Goal: Find contact information: Find contact information

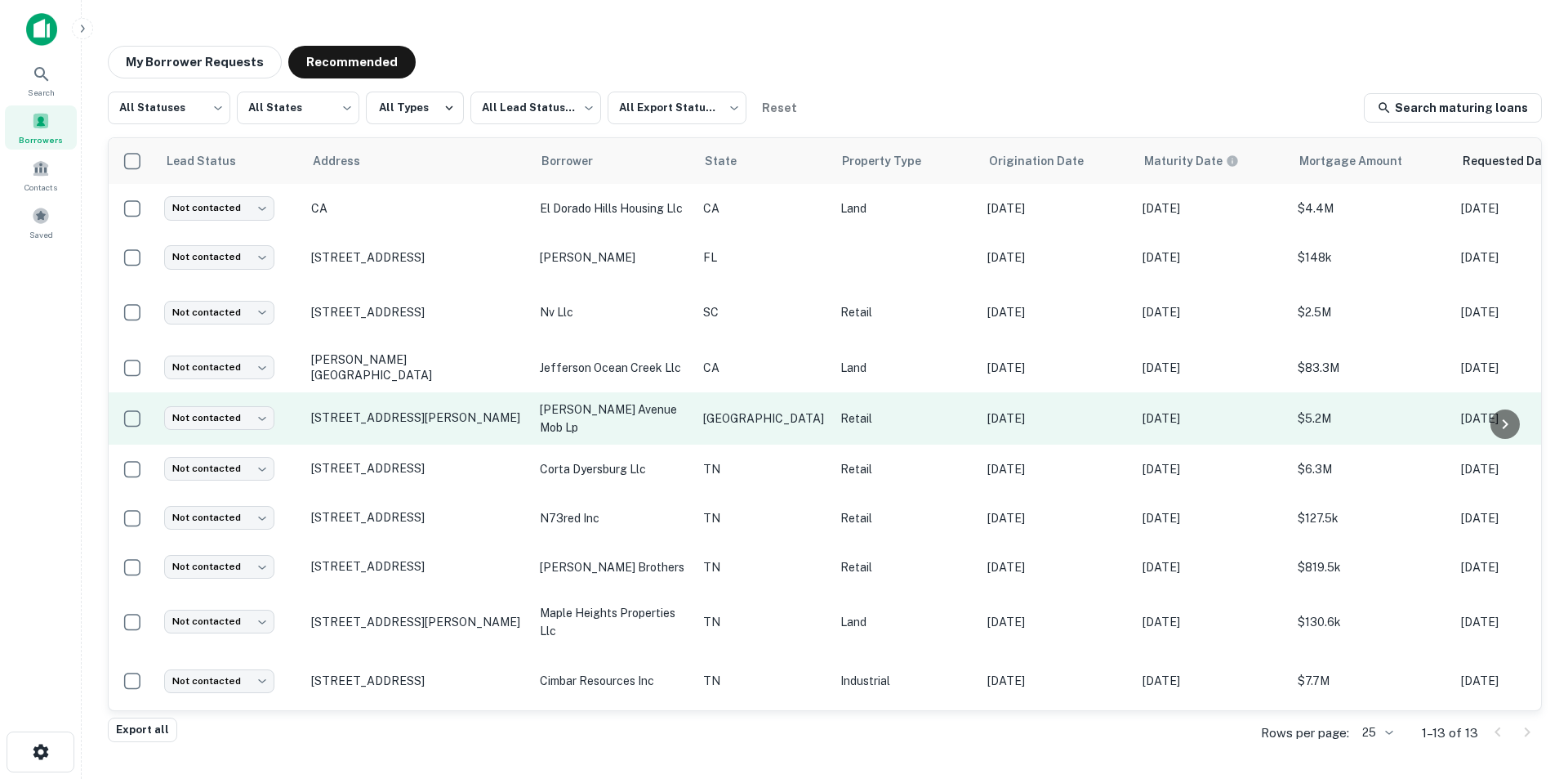
scroll to position [163, 0]
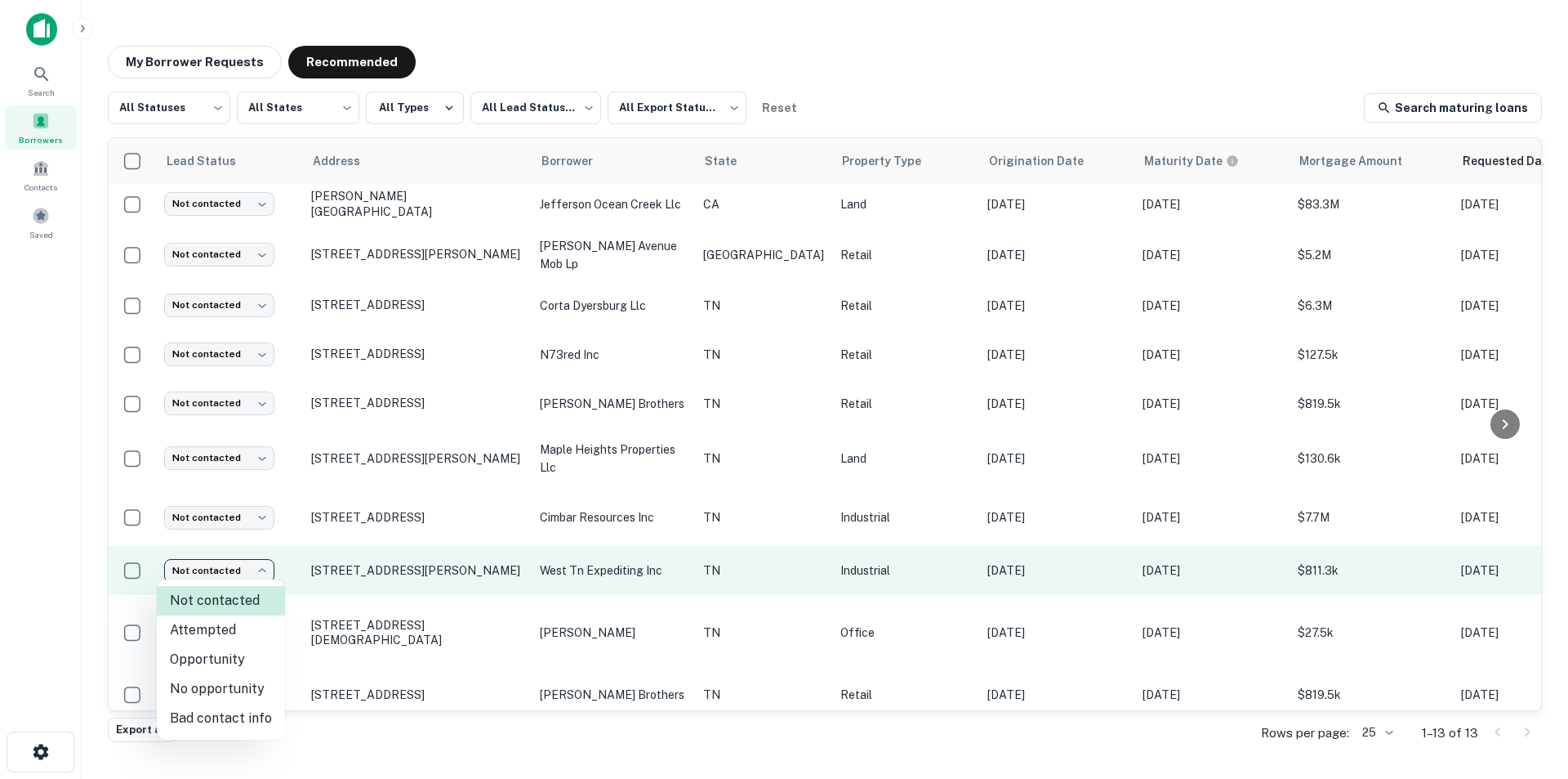
click at [207, 568] on body "Search Borrowers Contacts Saved My Borrower Requests Recommended All Statuses *…" at bounding box center [784, 389] width 1568 height 779
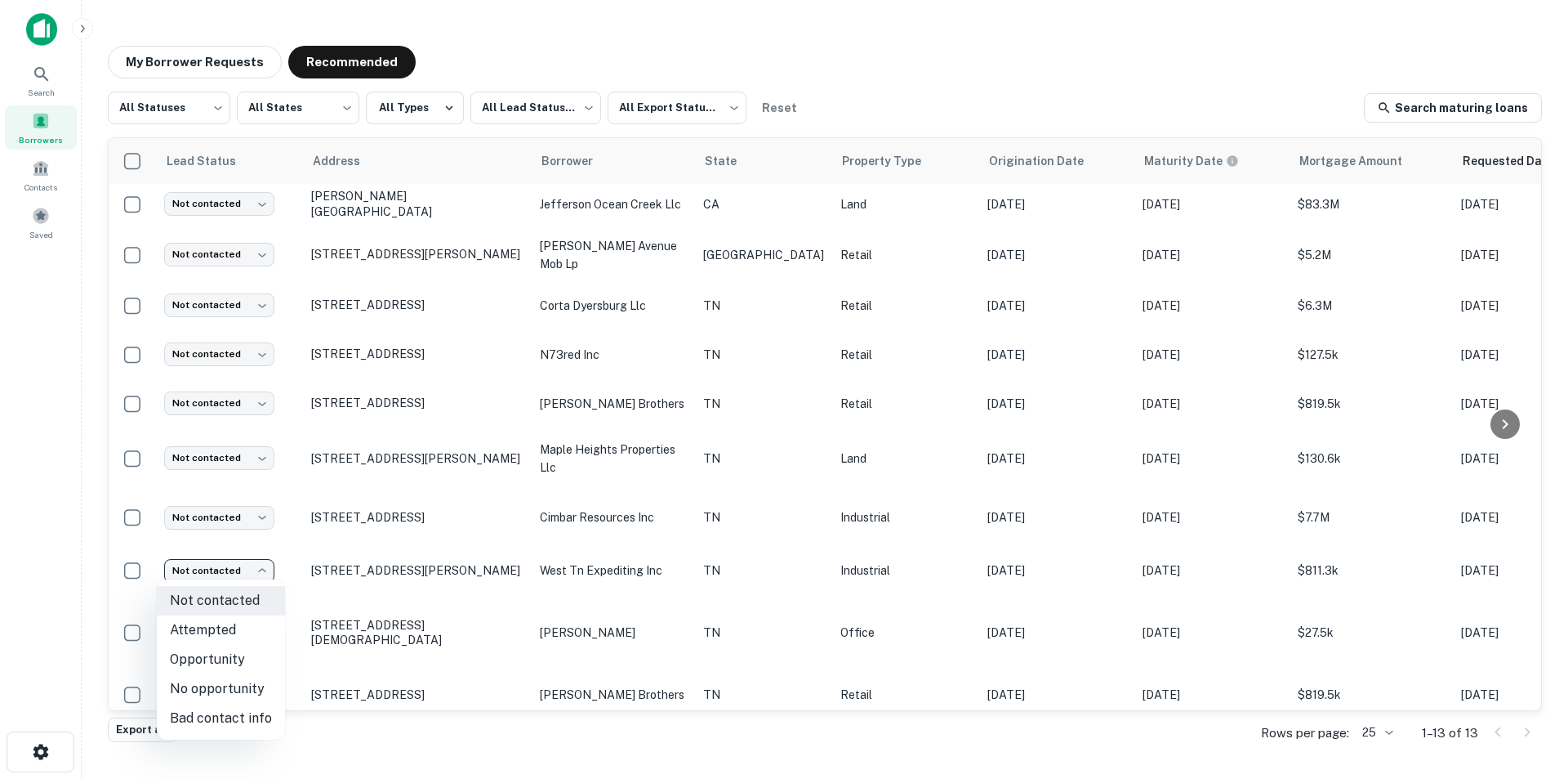
click at [1533, 557] on div at bounding box center [784, 389] width 1568 height 779
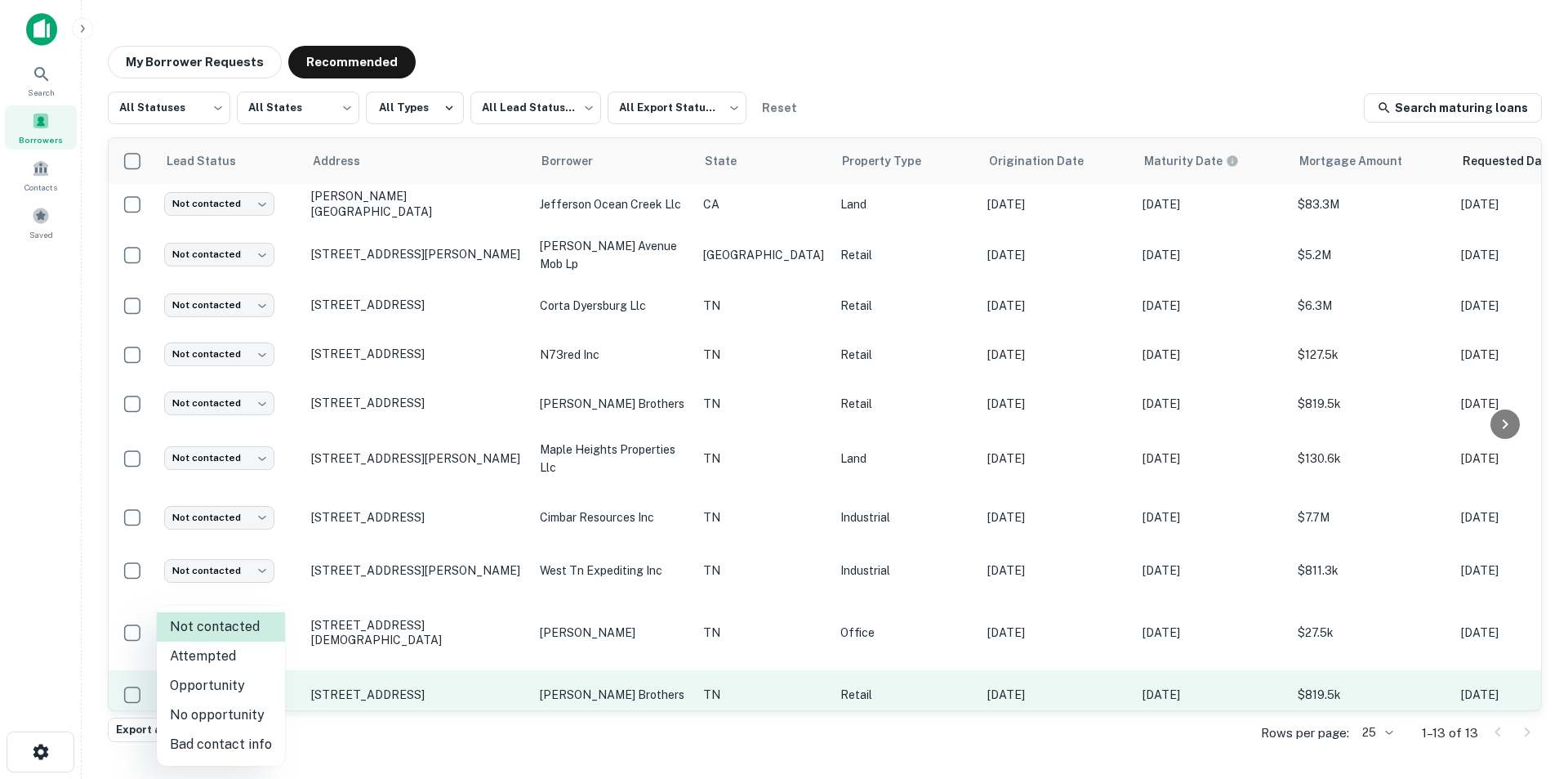
click at [208, 673] on body "Search Borrowers Contacts Saved My Borrower Requests Recommended All Statuses *…" at bounding box center [784, 389] width 1568 height 779
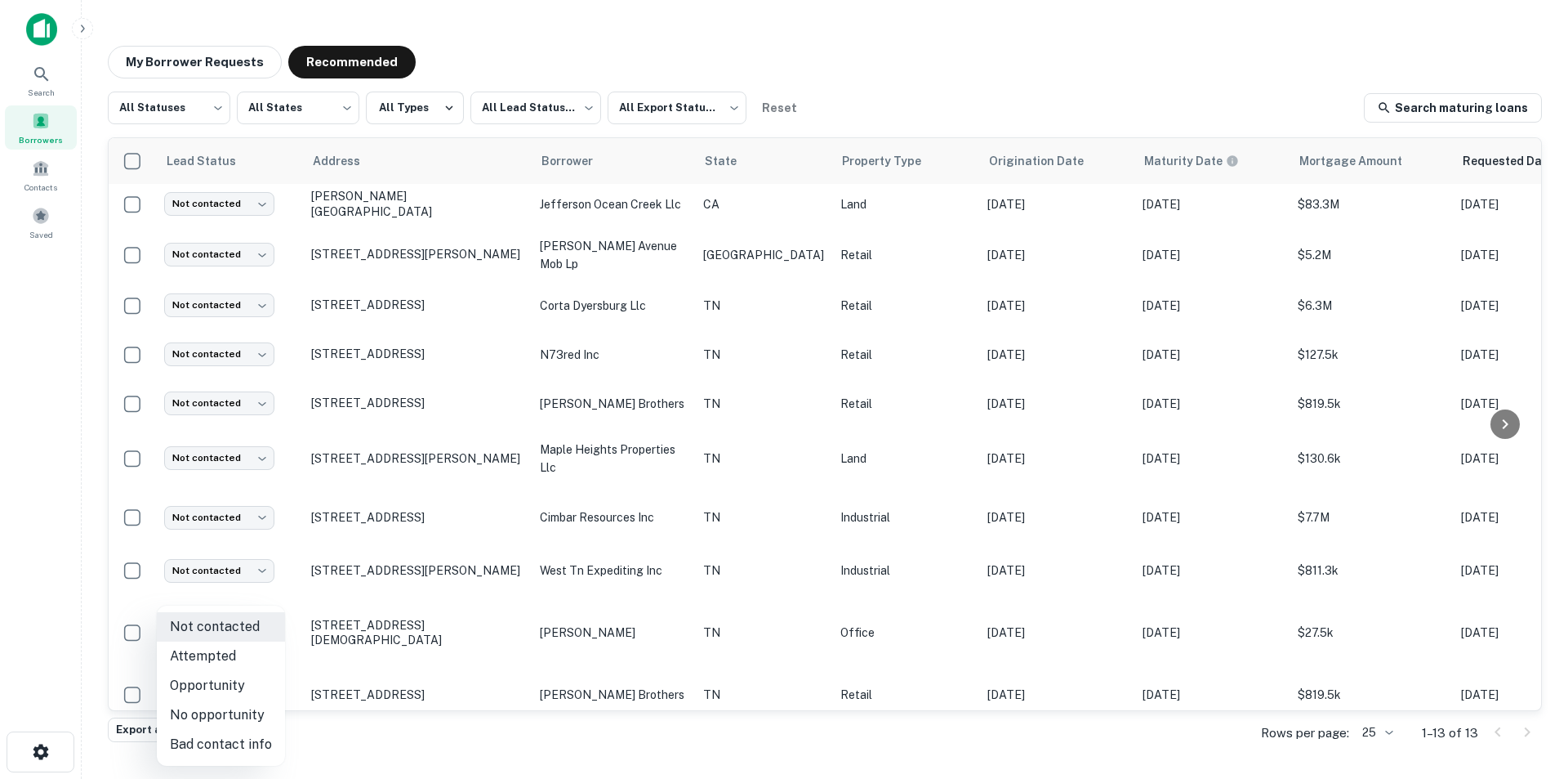
click at [385, 750] on div at bounding box center [784, 389] width 1568 height 779
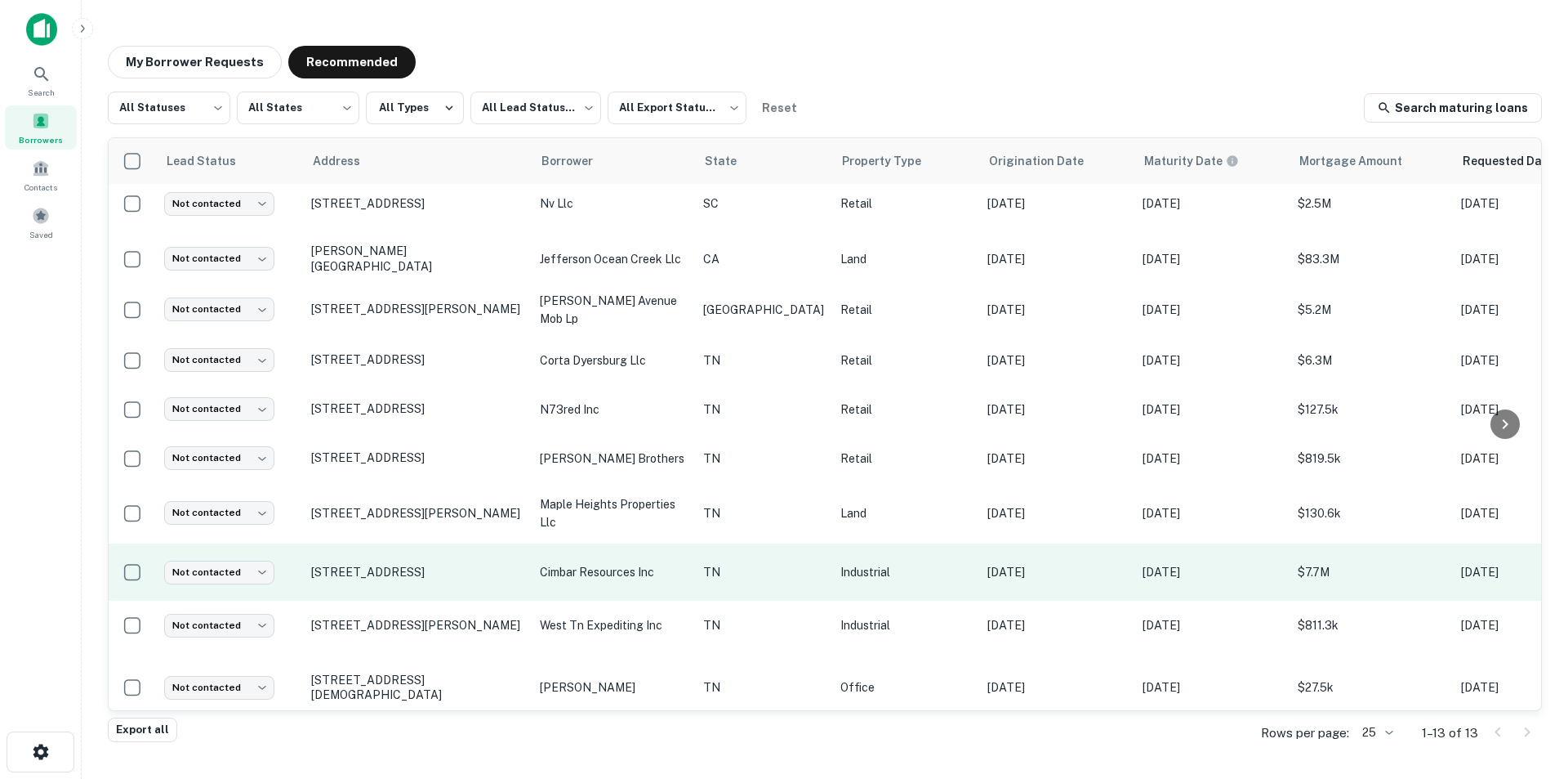
scroll to position [82, 0]
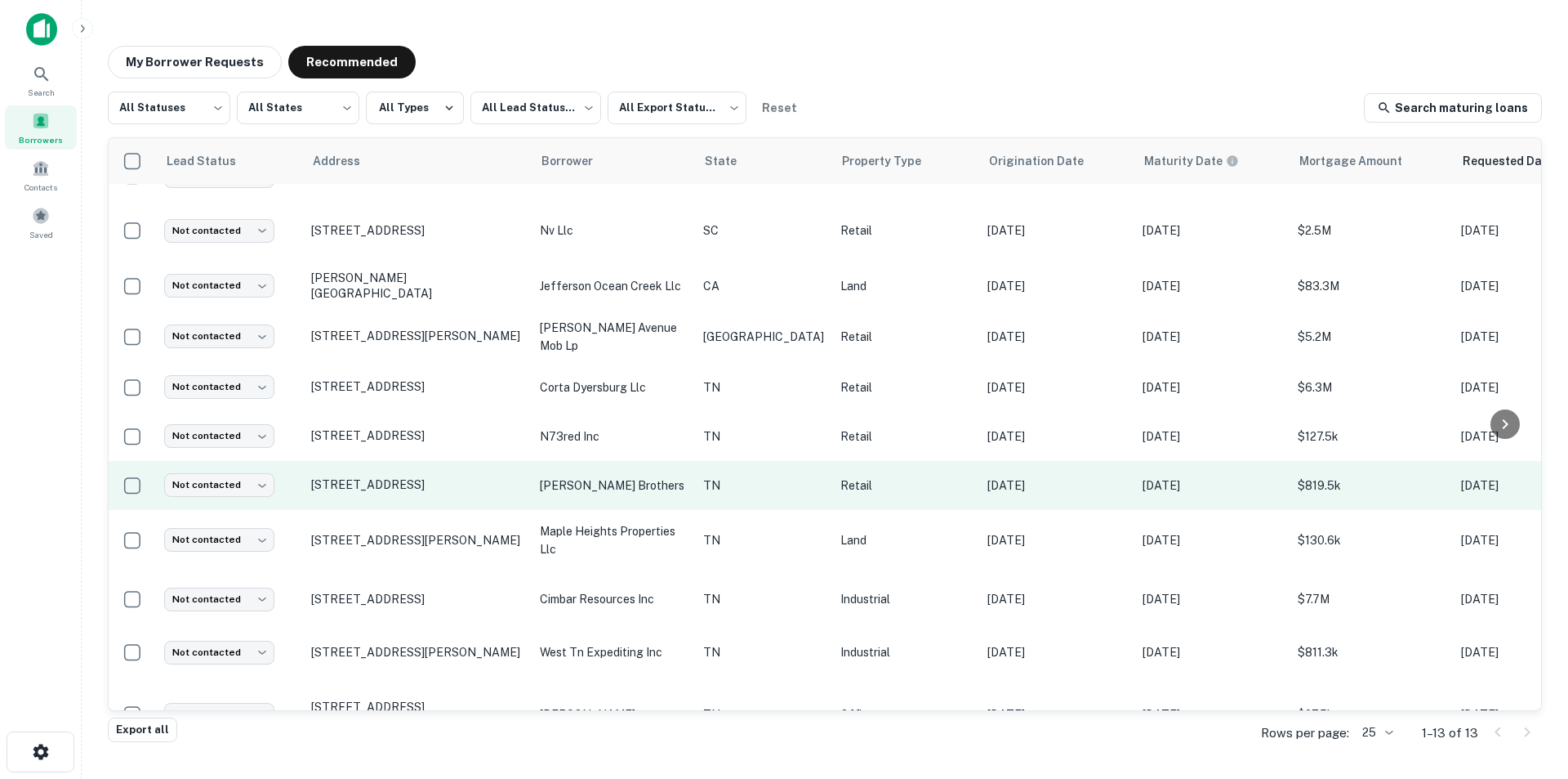
click at [577, 483] on p "[PERSON_NAME] brothers" at bounding box center [614, 485] width 147 height 18
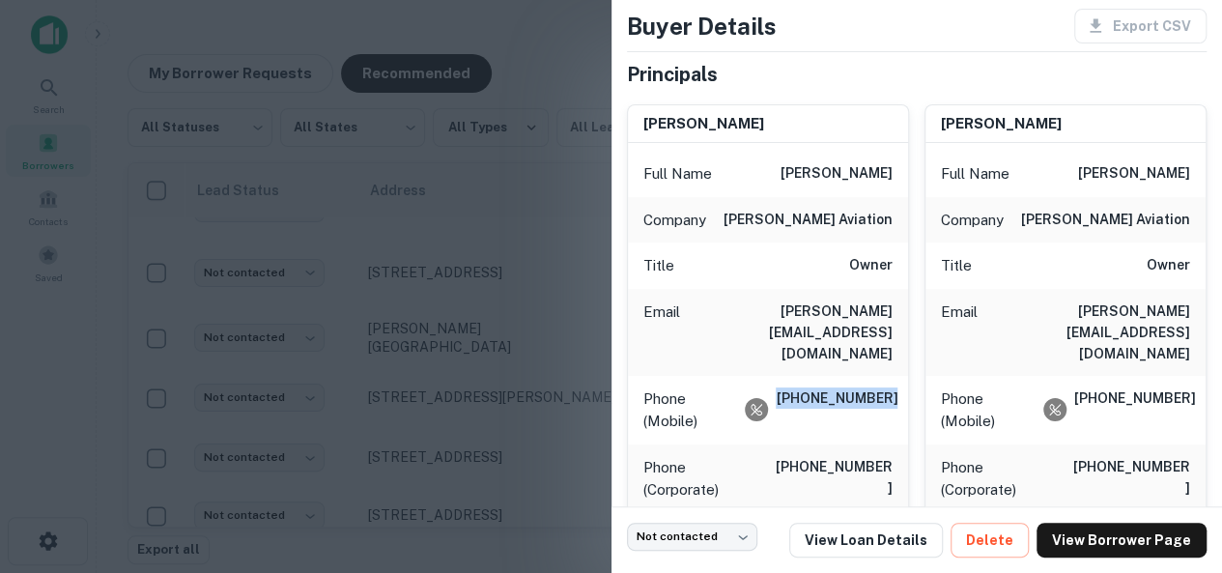
drag, startPoint x: 883, startPoint y: 358, endPoint x: 785, endPoint y: 356, distance: 98.6
click at [785, 376] on div "Phone (Mobile) [PHONE_NUMBER]" at bounding box center [768, 410] width 280 height 69
copy h6 "[PHONE_NUMBER]"
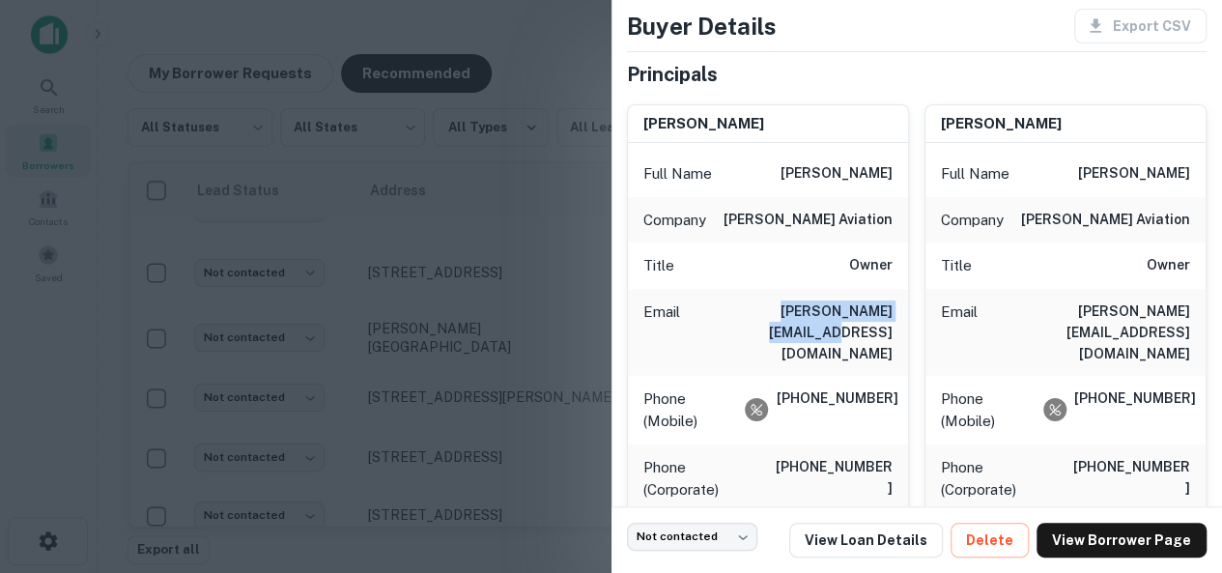
drag, startPoint x: 891, startPoint y: 308, endPoint x: 731, endPoint y: 307, distance: 159.4
click at [731, 307] on div "Email [PERSON_NAME][EMAIL_ADDRESS][DOMAIN_NAME]" at bounding box center [768, 332] width 280 height 87
copy h6 "[PERSON_NAME][EMAIL_ADDRESS][DOMAIN_NAME]"
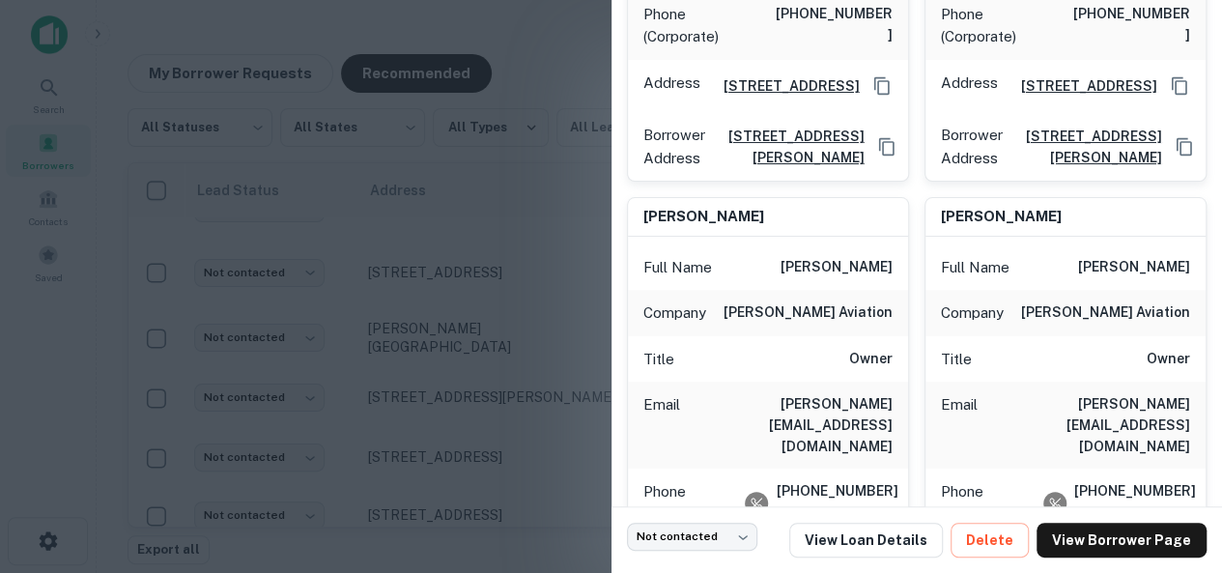
scroll to position [580, 0]
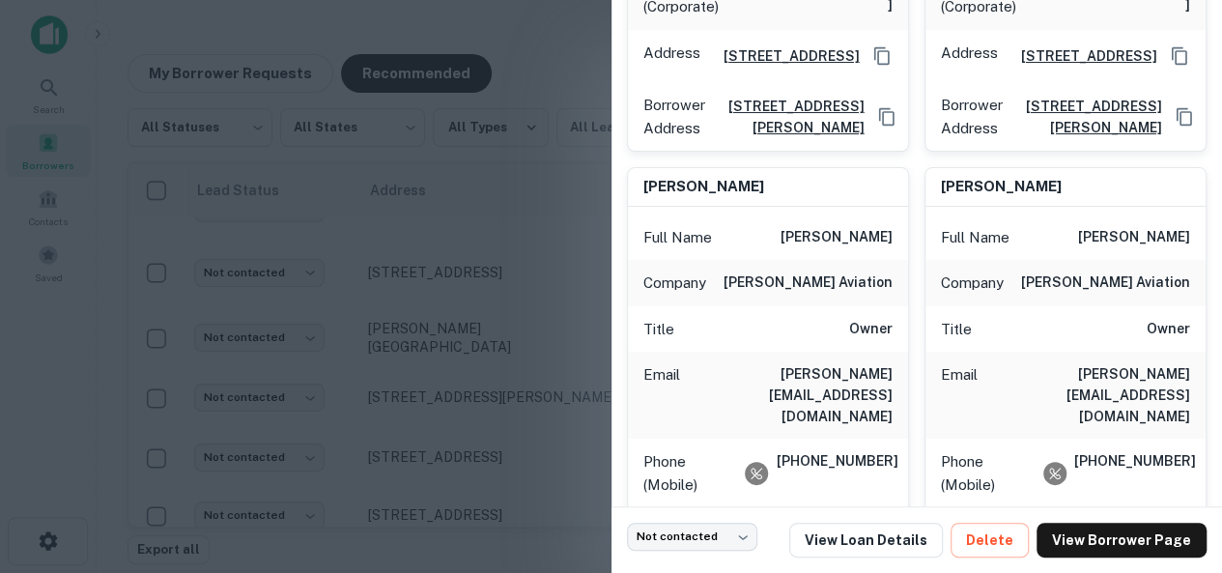
click at [468, 308] on div at bounding box center [611, 286] width 1222 height 573
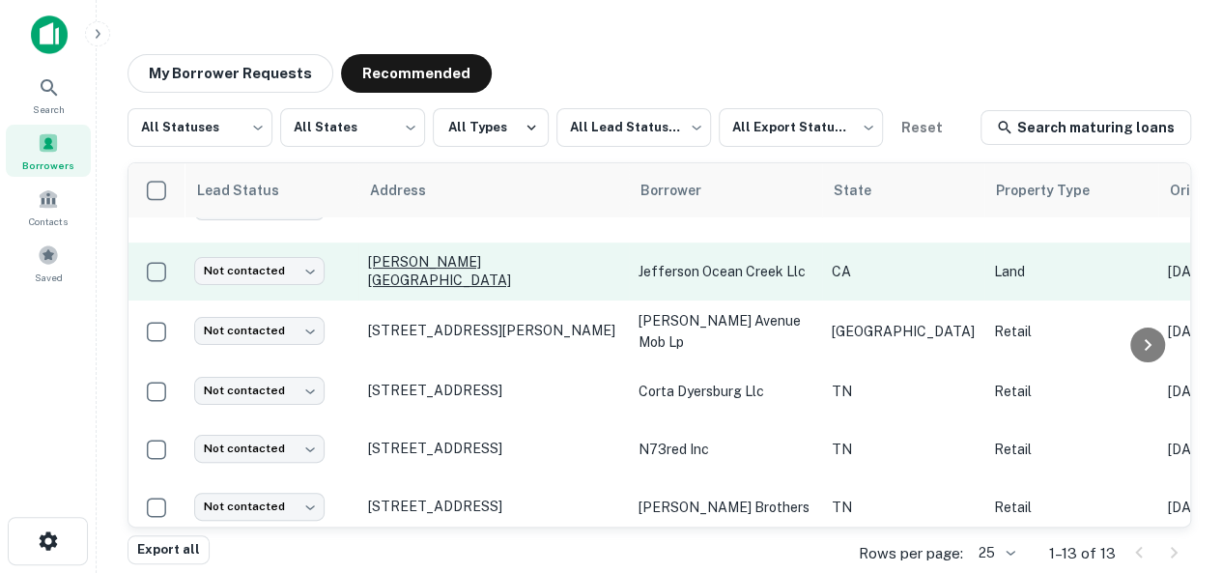
scroll to position [193, 0]
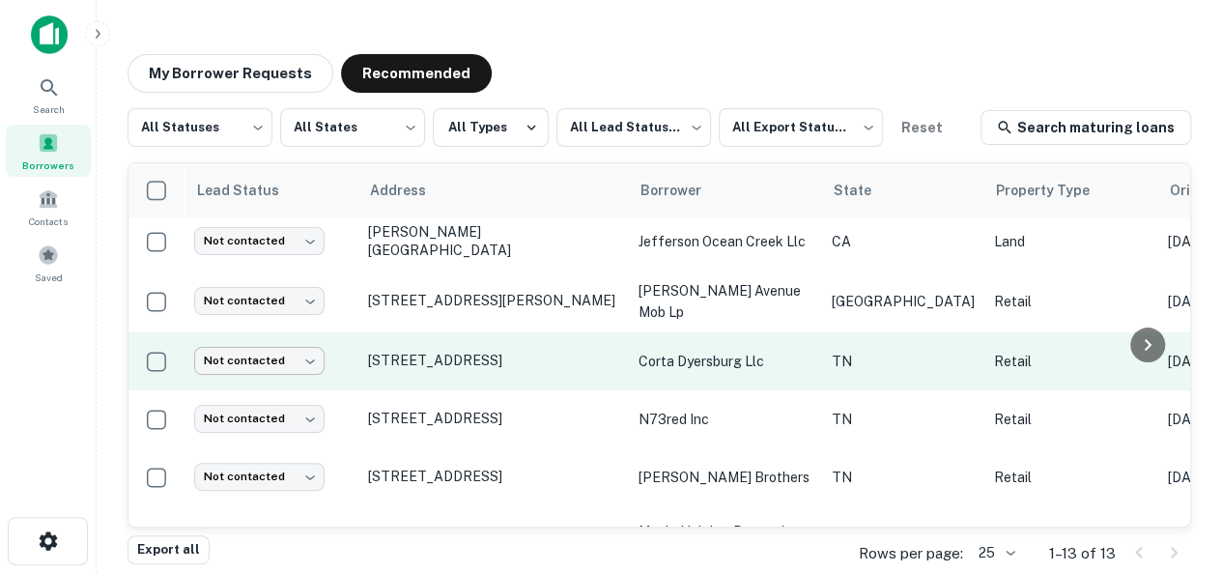
click at [293, 352] on body "Search Borrowers Contacts Saved My Borrower Requests Recommended All Statuses *…" at bounding box center [611, 286] width 1222 height 573
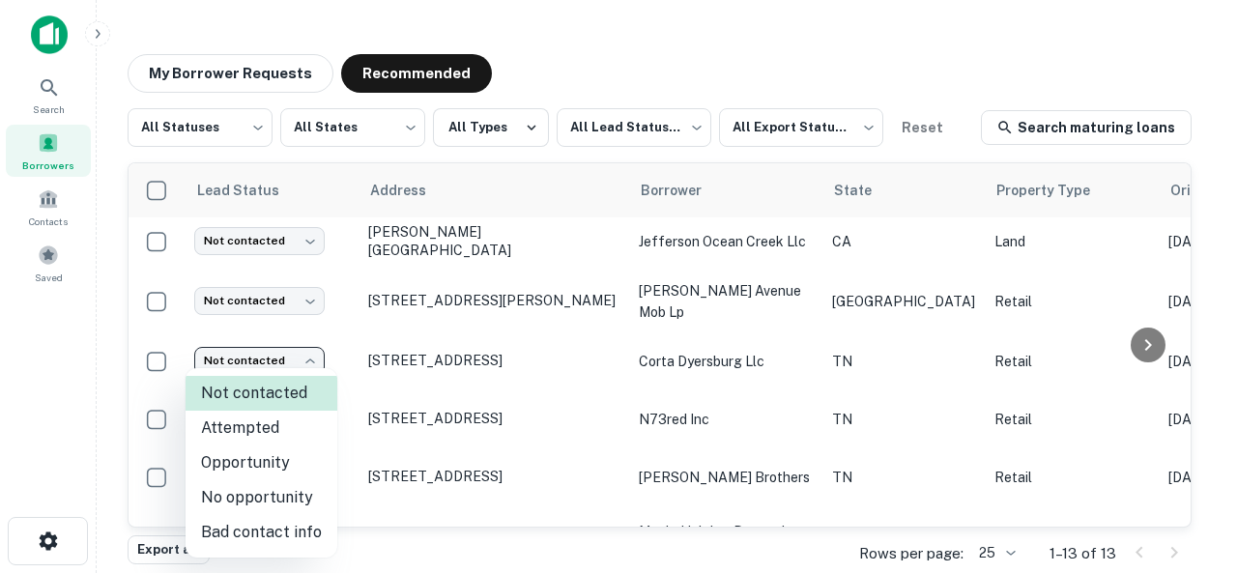
click at [245, 428] on li "Attempted" at bounding box center [262, 428] width 152 height 35
type input "*********"
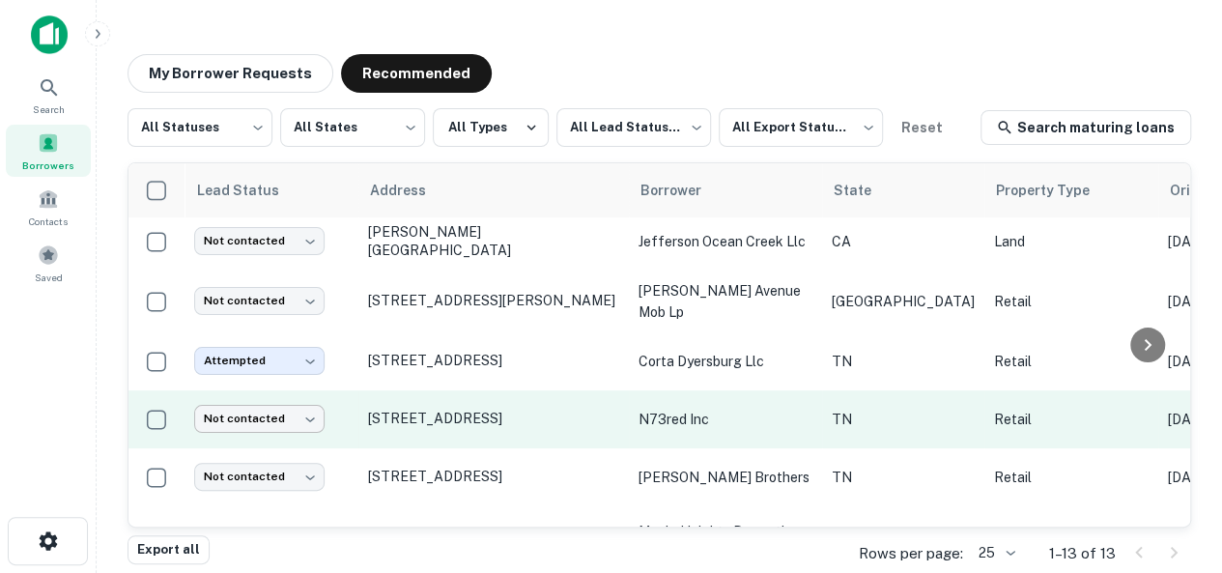
click at [259, 422] on body "Search Borrowers Contacts Saved My Borrower Requests Recommended All Statuses *…" at bounding box center [611, 286] width 1222 height 573
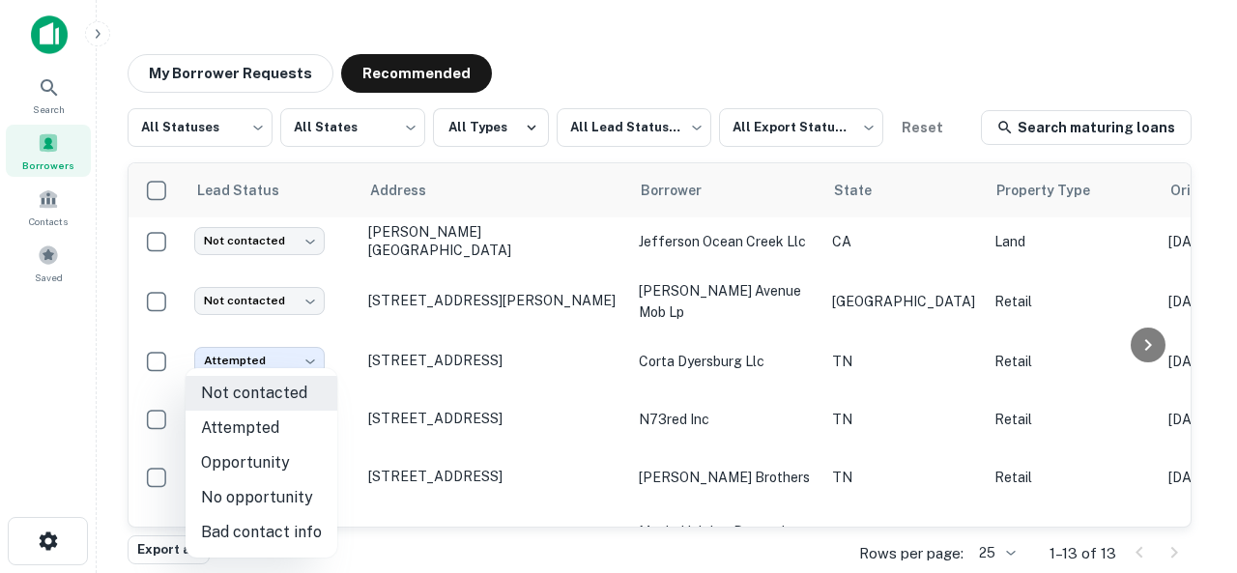
click at [387, 304] on div at bounding box center [618, 286] width 1237 height 573
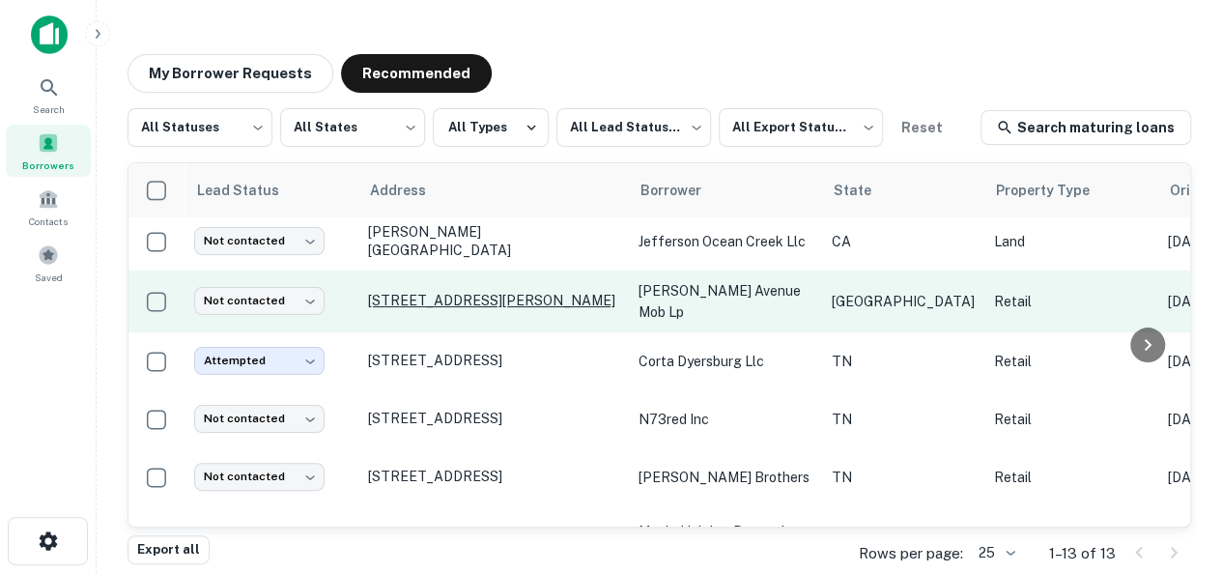
click at [492, 297] on p "[STREET_ADDRESS][PERSON_NAME]" at bounding box center [493, 300] width 251 height 17
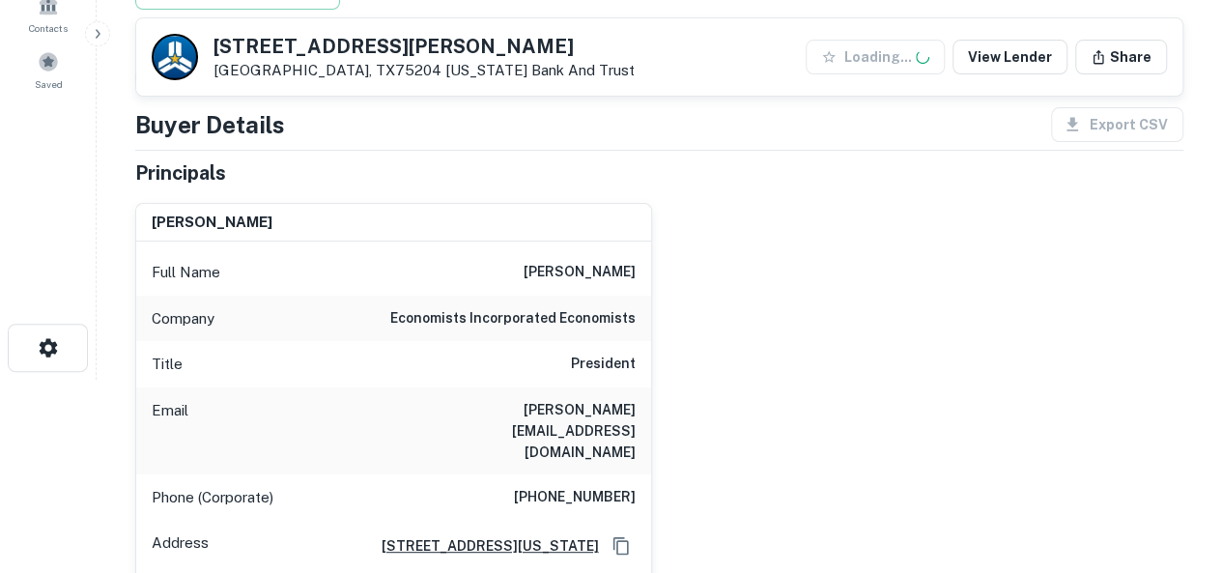
scroll to position [290, 0]
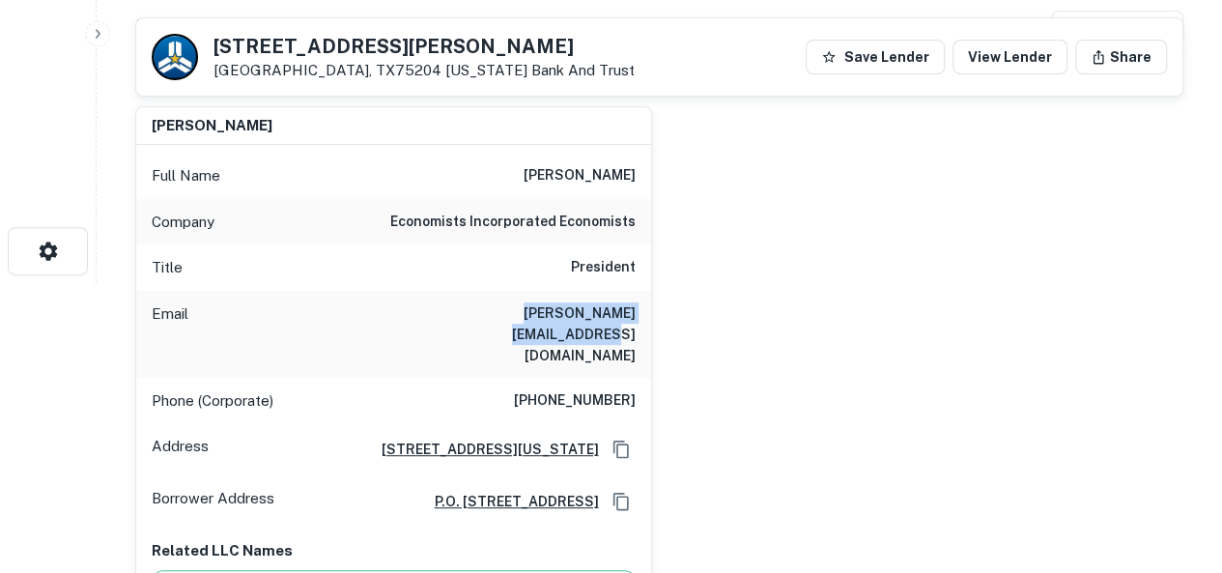
drag, startPoint x: 449, startPoint y: 314, endPoint x: 644, endPoint y: 314, distance: 194.2
click at [644, 314] on div "Email [PERSON_NAME][EMAIL_ADDRESS][DOMAIN_NAME]" at bounding box center [393, 334] width 515 height 87
copy h6 "[PERSON_NAME][EMAIL_ADDRESS][DOMAIN_NAME]"
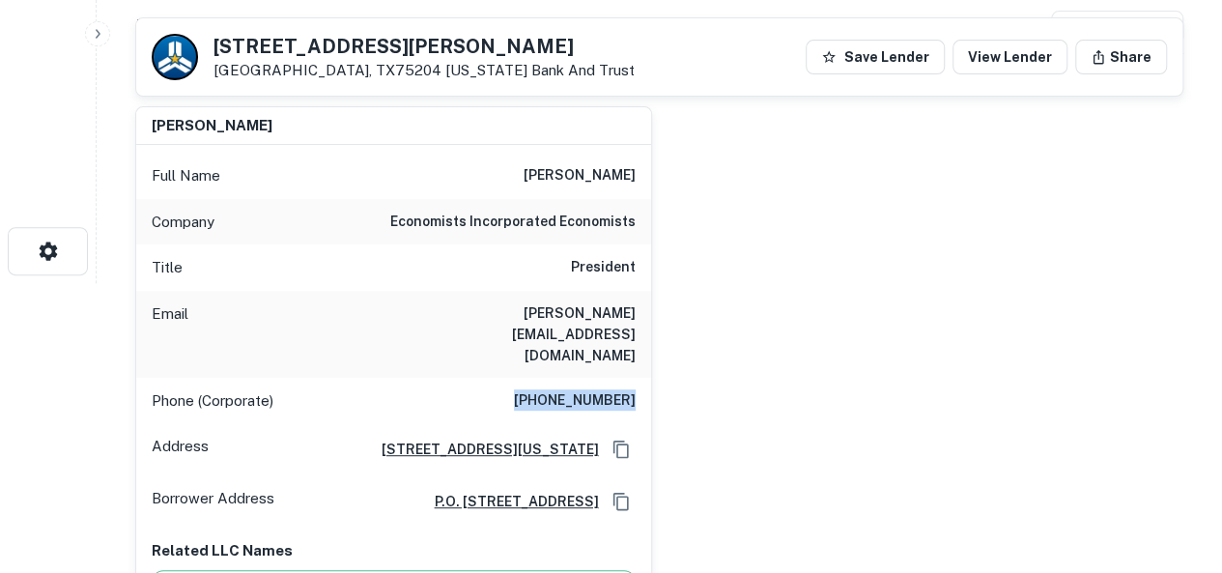
drag, startPoint x: 522, startPoint y: 358, endPoint x: 637, endPoint y: 356, distance: 115.0
click at [637, 378] on div "Phone (Corporate) [PHONE_NUMBER]" at bounding box center [393, 401] width 515 height 46
copy h6 "[PHONE_NUMBER]"
click at [101, 34] on icon "button" at bounding box center [97, 33] width 15 height 15
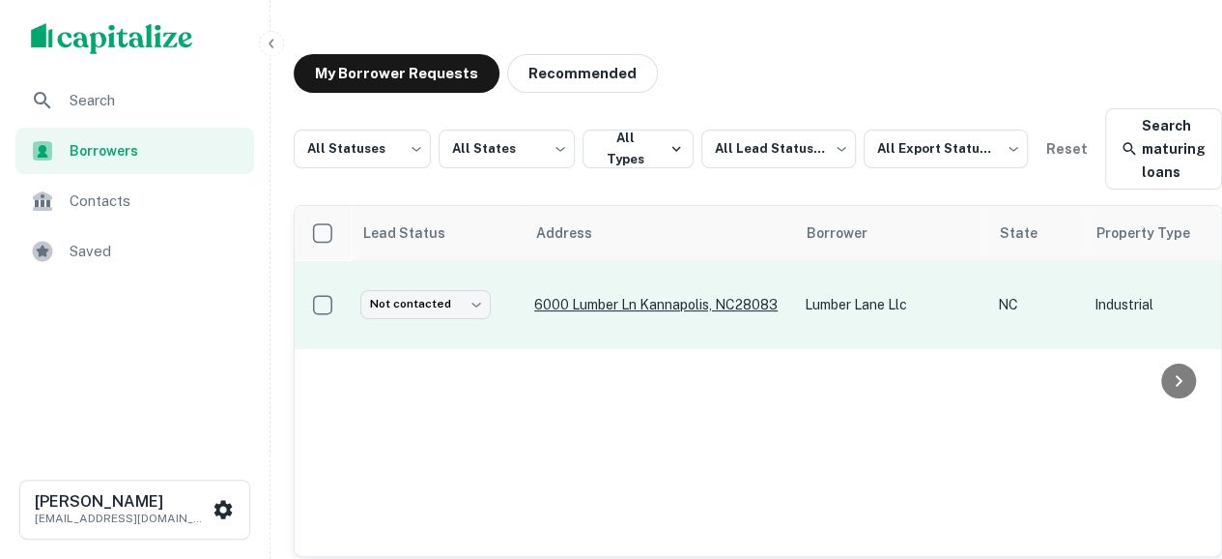
click at [609, 308] on p "6000 Lumber Ln Kannapolis, NC28083" at bounding box center [659, 304] width 251 height 17
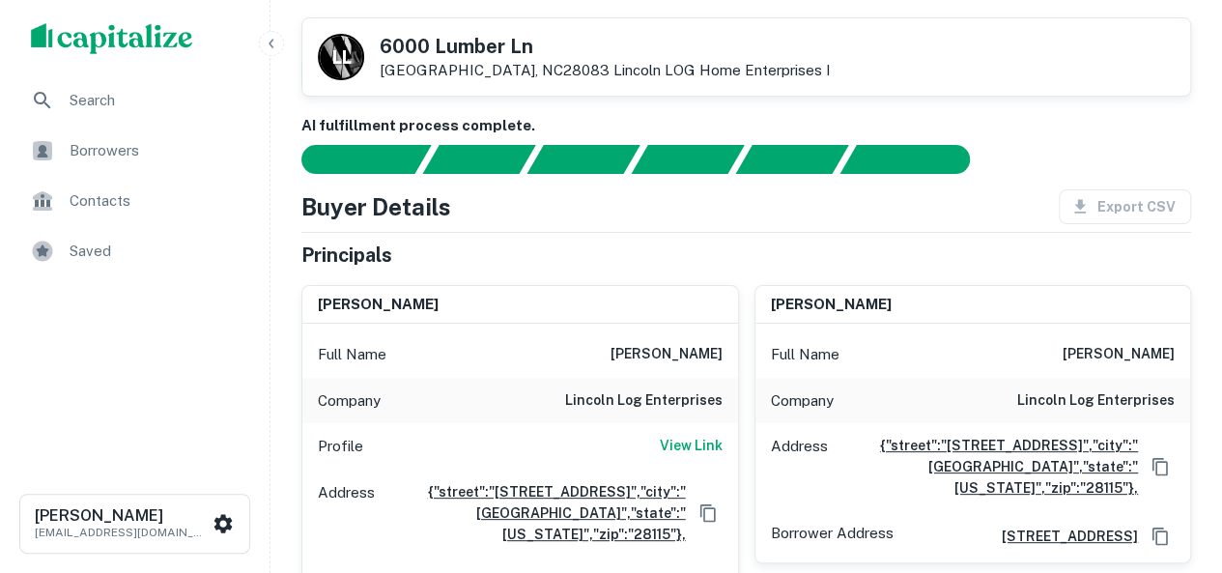
scroll to position [97, 0]
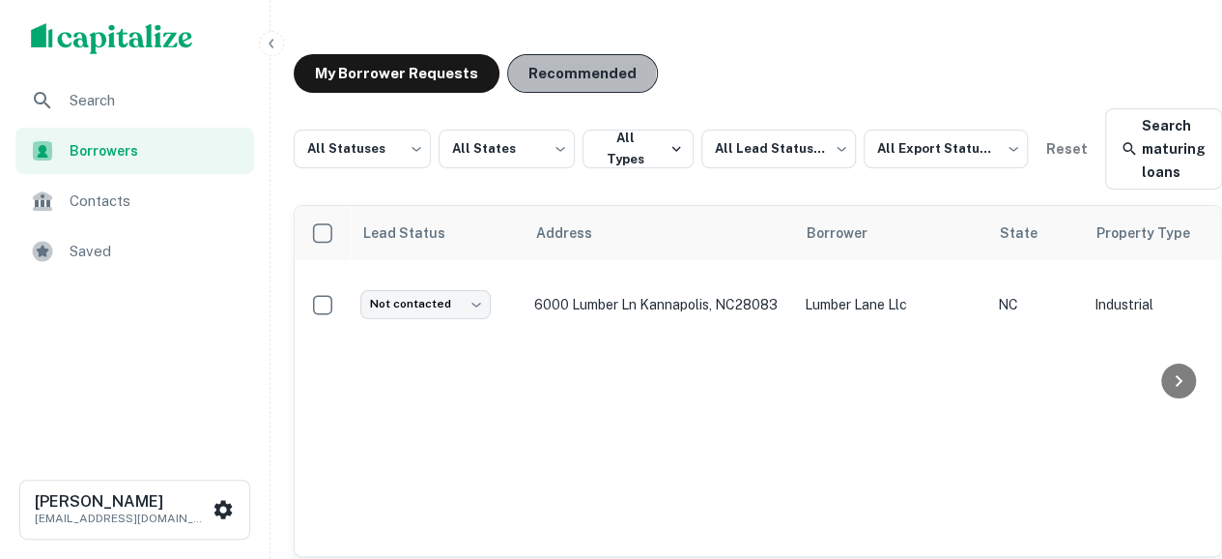
click at [572, 72] on button "Recommended" at bounding box center [582, 73] width 151 height 39
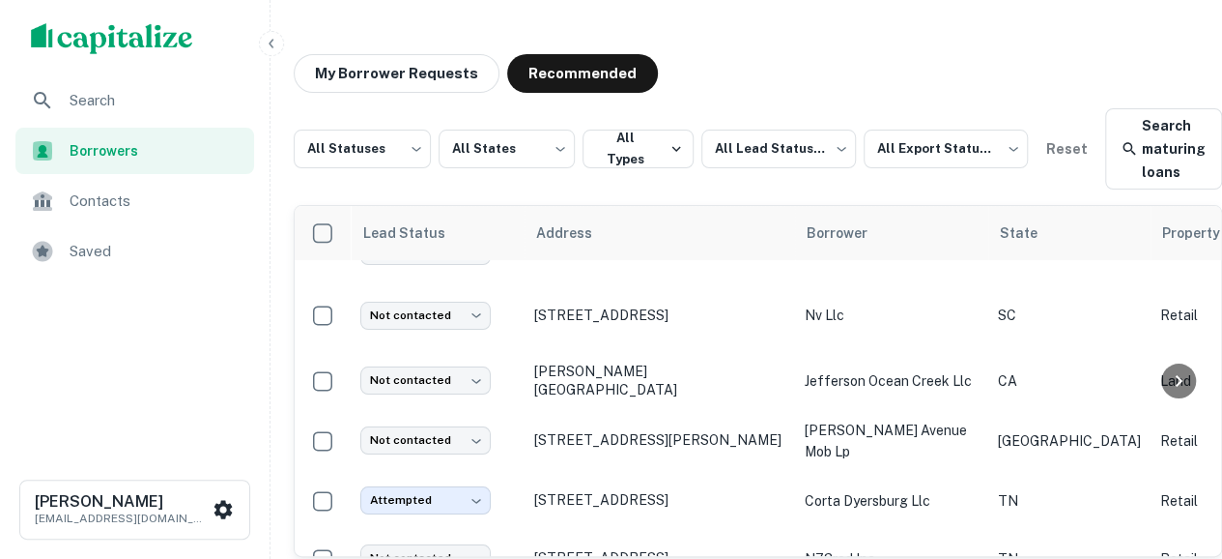
scroll to position [0, 8]
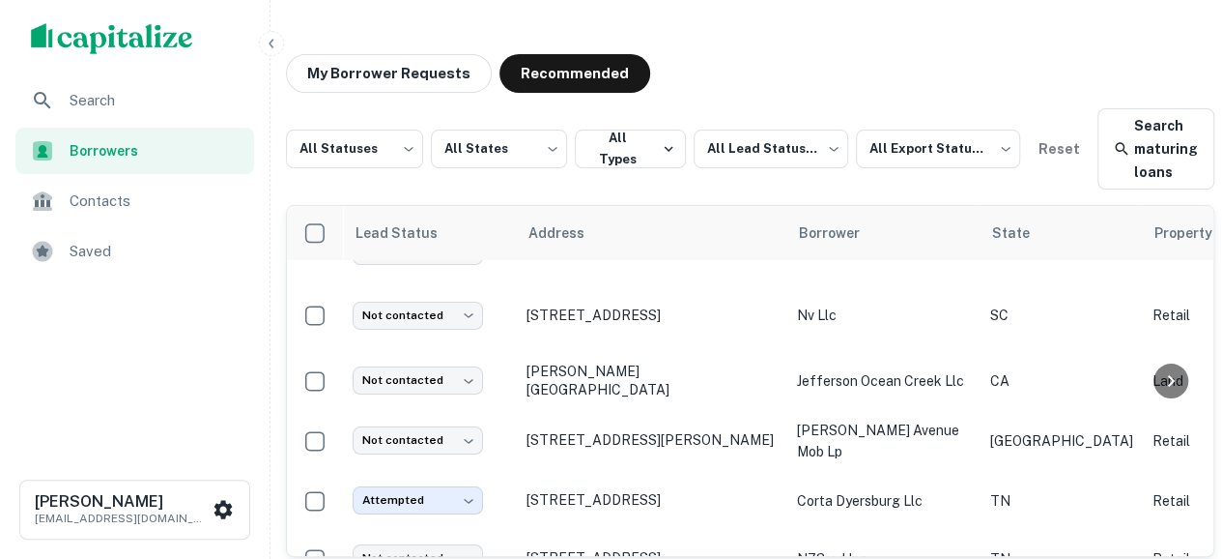
drag, startPoint x: 271, startPoint y: 44, endPoint x: 390, endPoint y: 41, distance: 119.9
click at [390, 41] on div "Search Borrowers Contacts Saved [PERSON_NAME] [EMAIL_ADDRESS][DOMAIN_NAME] My B…" at bounding box center [603, 324] width 1222 height 649
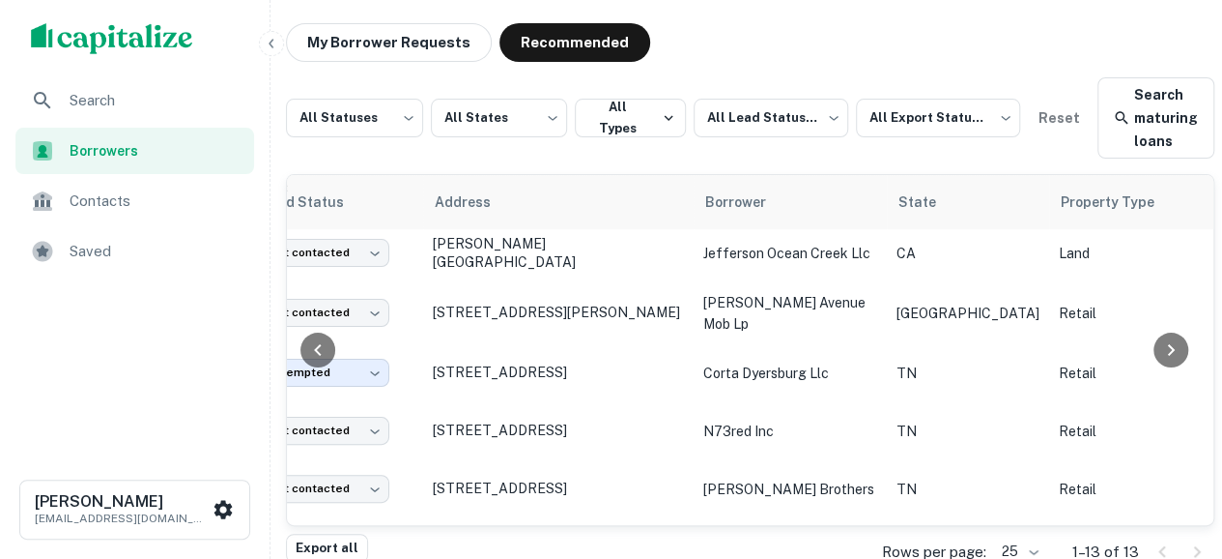
scroll to position [193, 72]
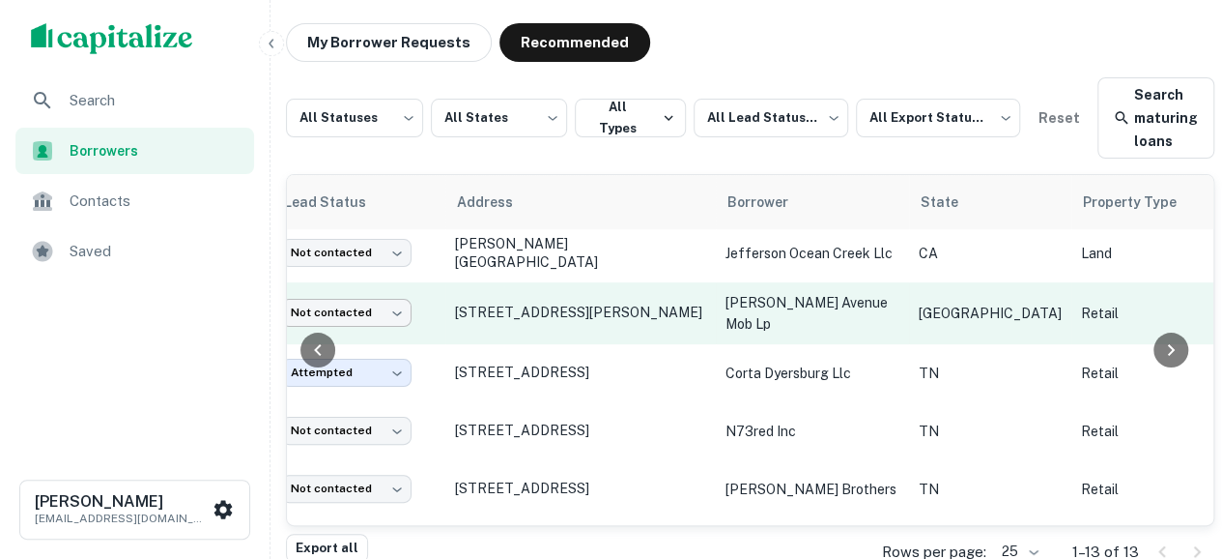
click at [367, 308] on body "Search Borrowers Contacts Saved [PERSON_NAME] [EMAIL_ADDRESS][DOMAIN_NAME] My B…" at bounding box center [603, 248] width 1222 height 559
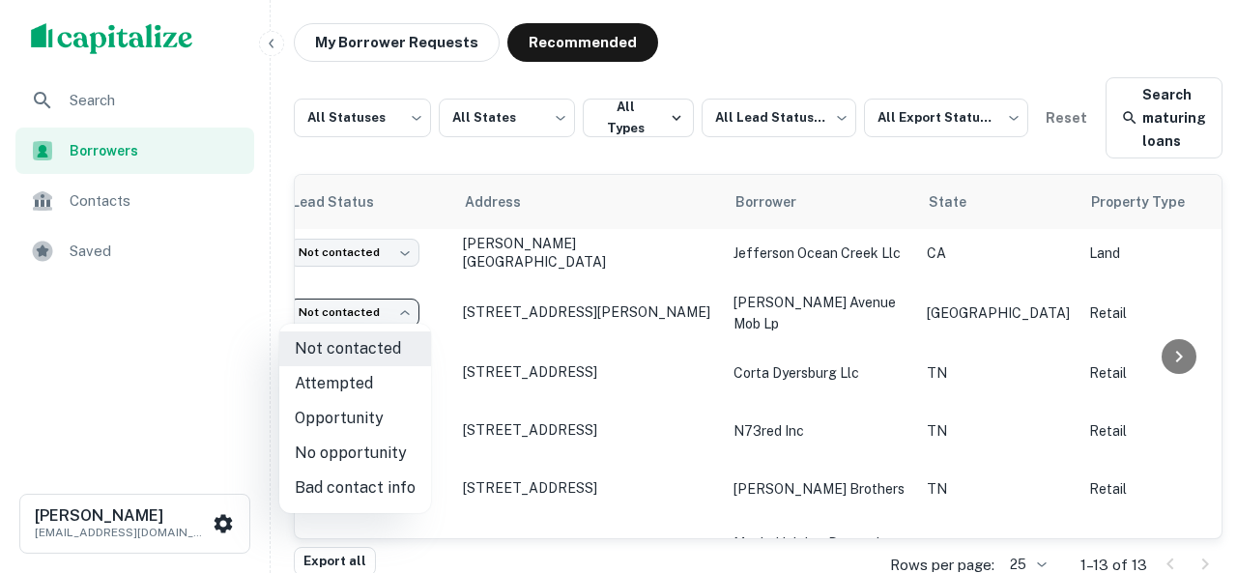
click at [353, 389] on li "Attempted" at bounding box center [355, 383] width 152 height 35
type input "*********"
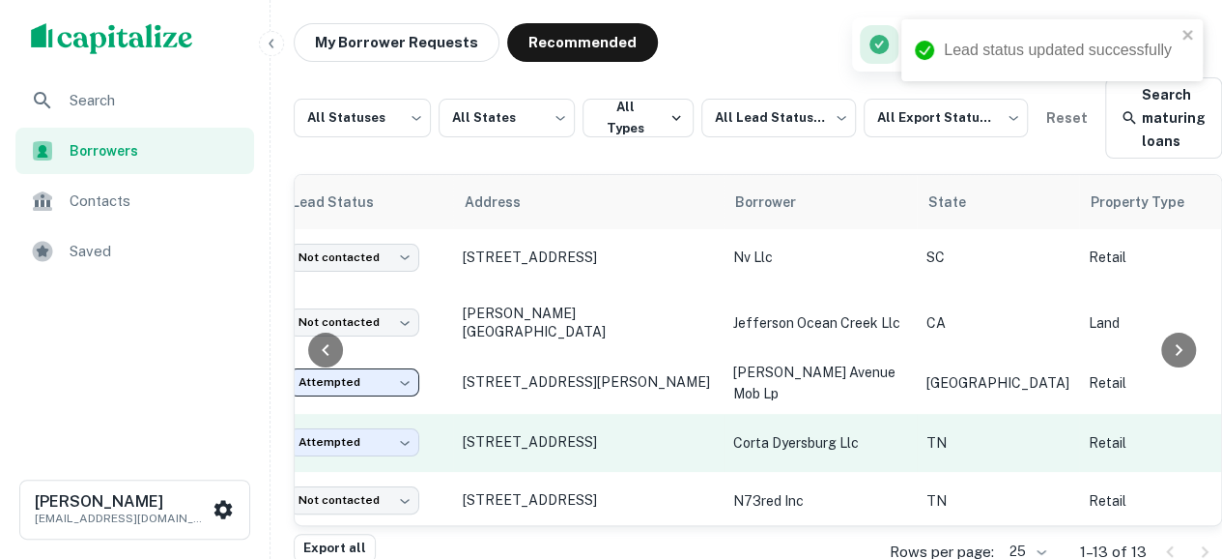
scroll to position [97, 72]
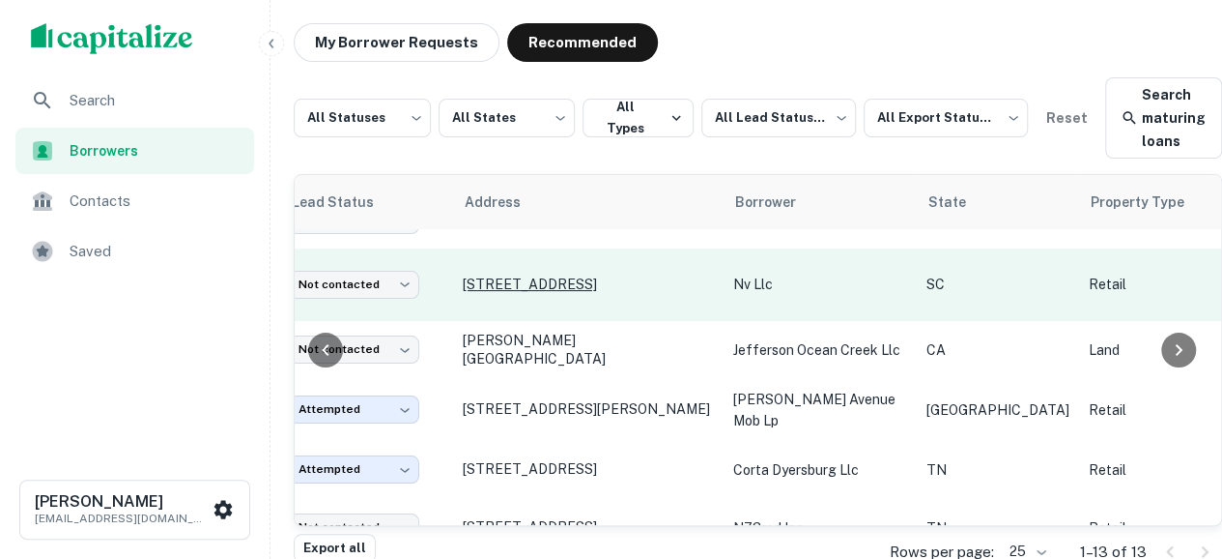
click at [501, 293] on p "[STREET_ADDRESS]" at bounding box center [588, 283] width 251 height 17
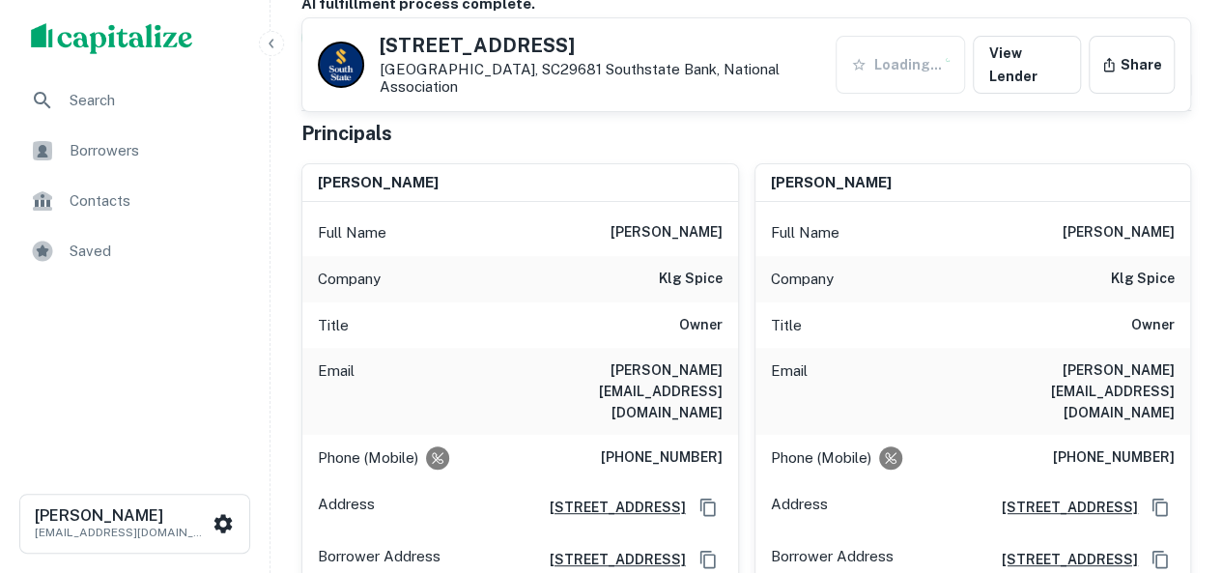
scroll to position [290, 0]
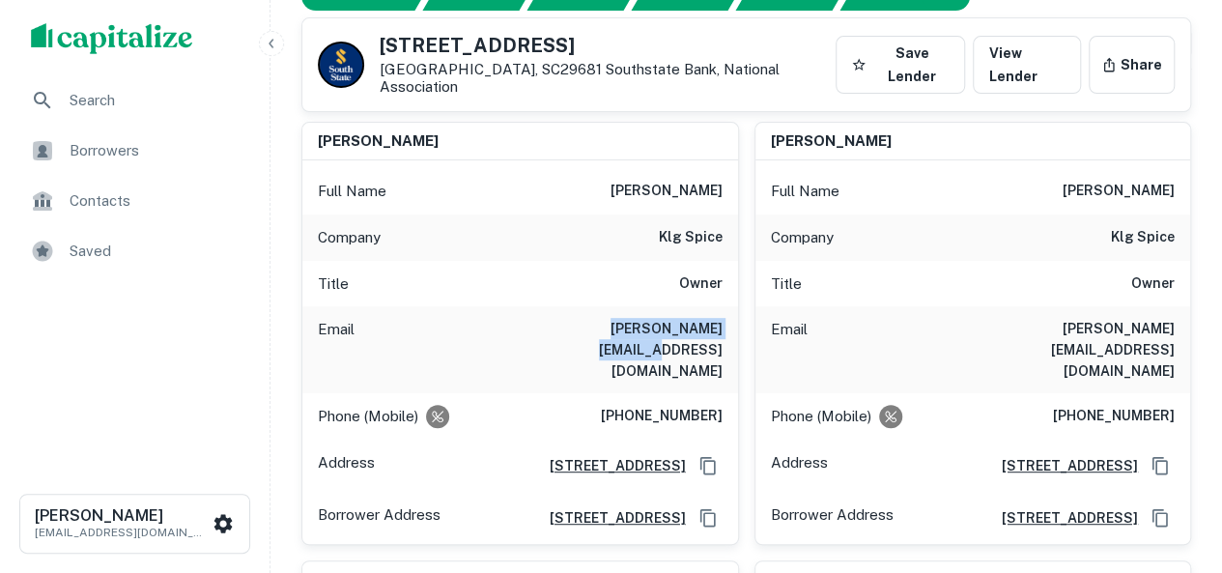
drag, startPoint x: 559, startPoint y: 313, endPoint x: 738, endPoint y: 313, distance: 178.8
click at [738, 313] on div "[PERSON_NAME] Full Name [PERSON_NAME] Company klg spice Title Owner Email [PERS…" at bounding box center [520, 333] width 438 height 423
copy h6 "[PERSON_NAME][EMAIL_ADDRESS][DOMAIN_NAME]"
drag, startPoint x: 620, startPoint y: 353, endPoint x: 725, endPoint y: 355, distance: 104.4
click at [725, 393] on div "Phone (Mobile) [PHONE_NUMBER]" at bounding box center [520, 416] width 436 height 46
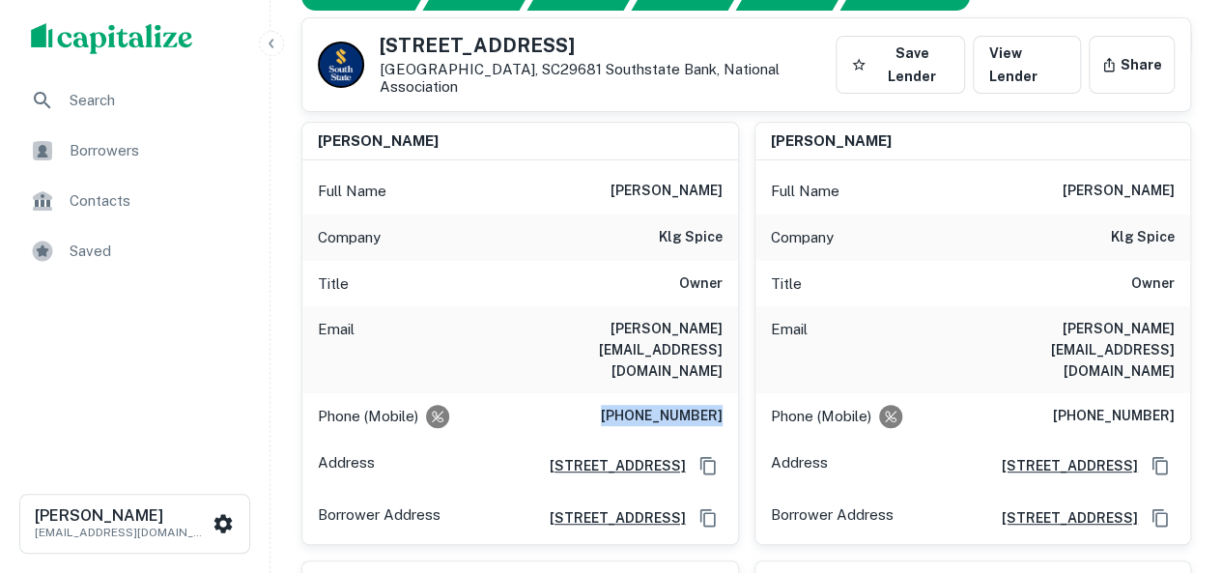
copy h6 "[PHONE_NUMBER]"
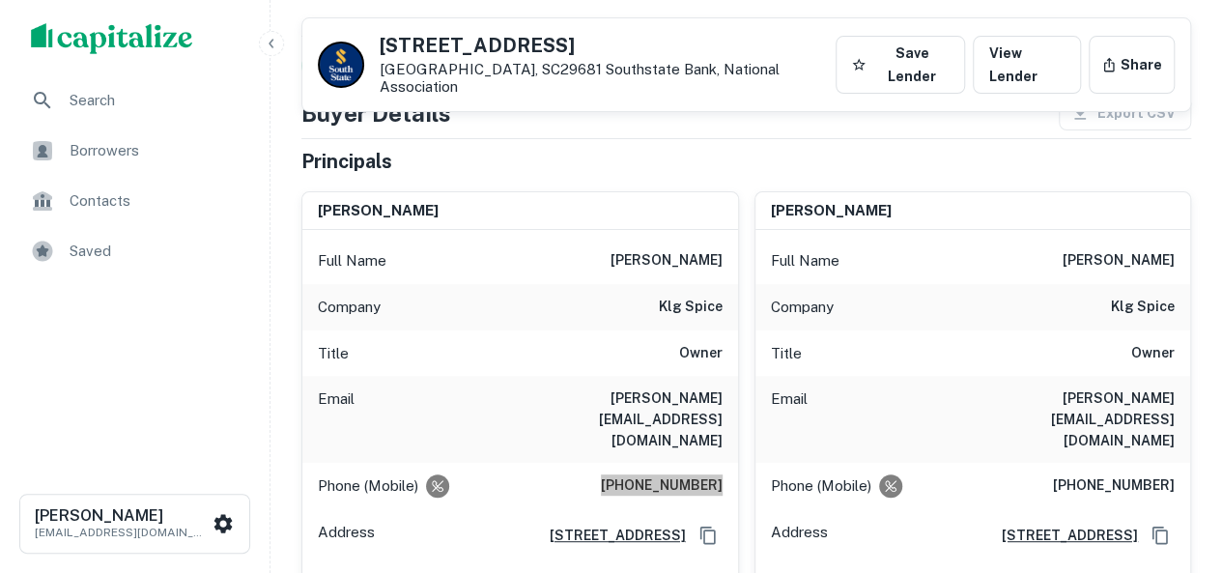
scroll to position [193, 0]
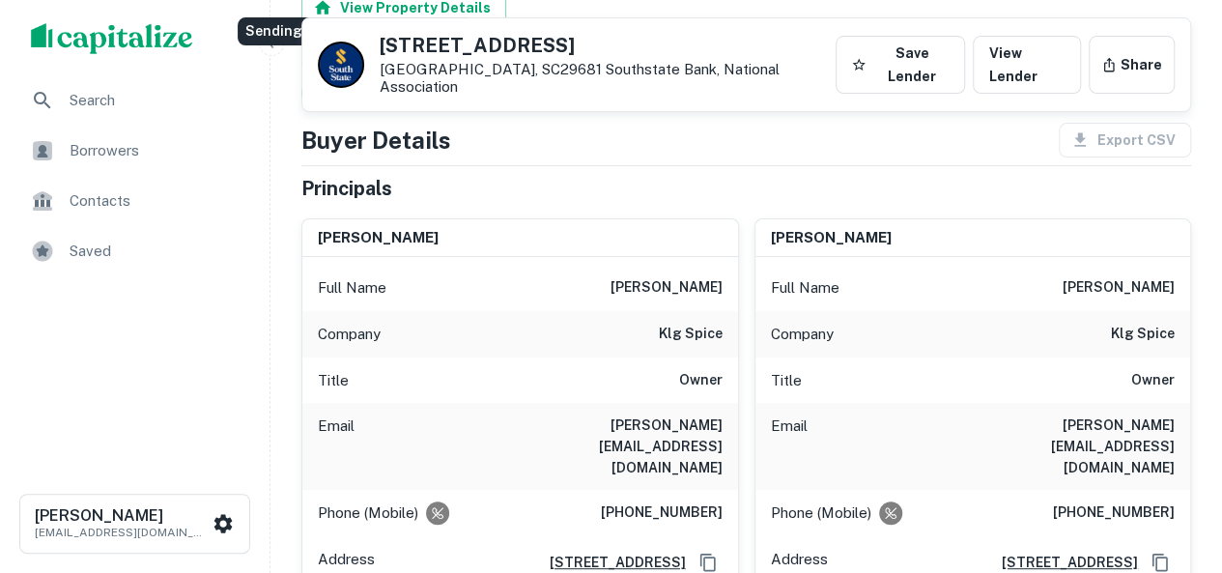
click at [272, 47] on div "Sending borrower request to AI..." at bounding box center [356, 36] width 241 height 43
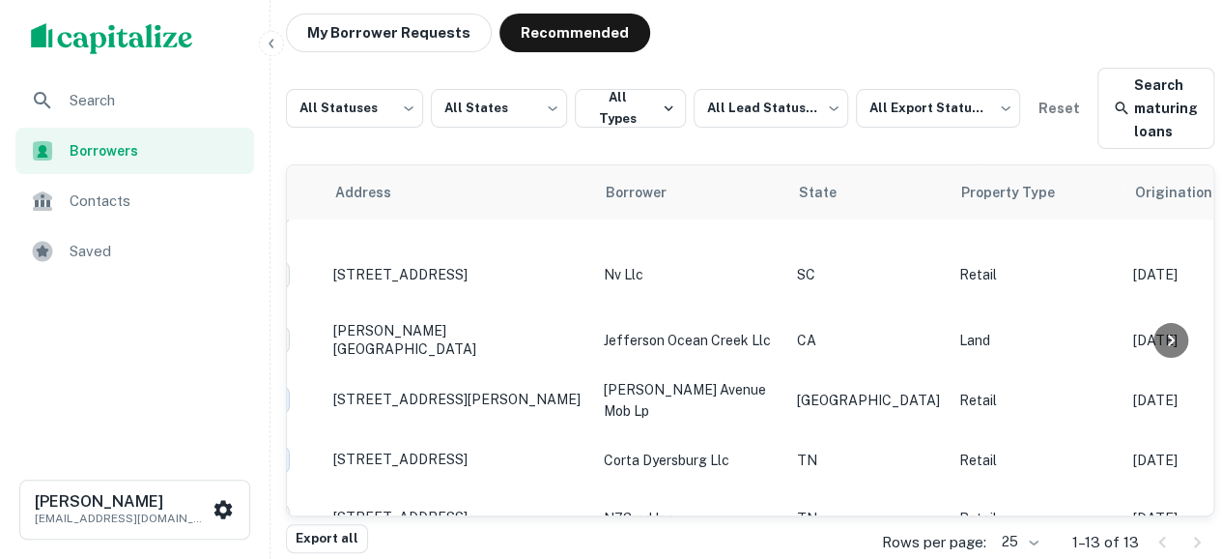
scroll to position [97, 0]
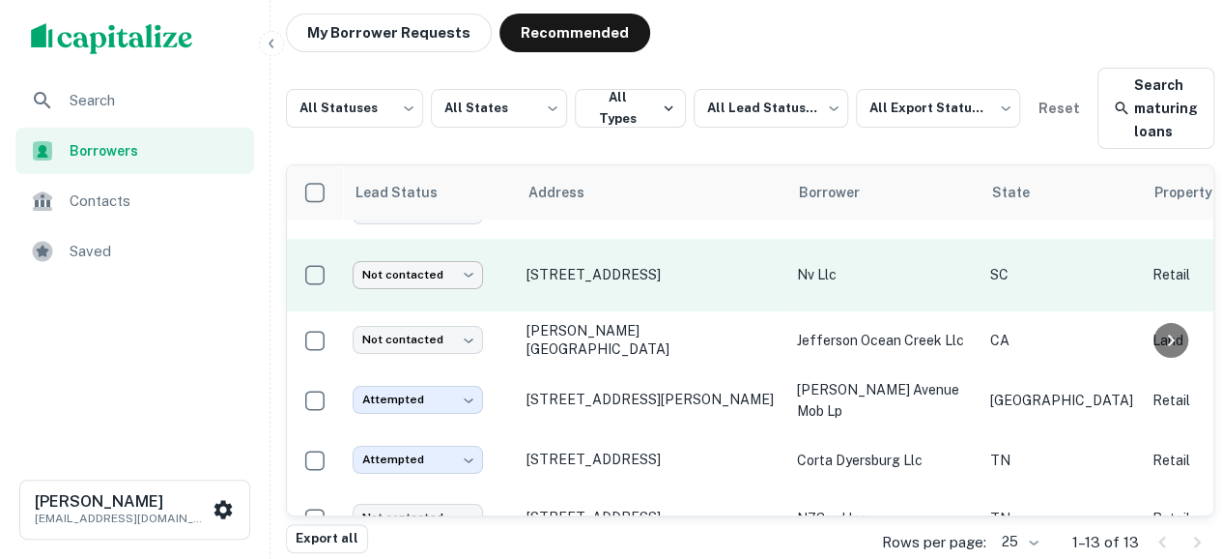
click at [417, 268] on body "Search Borrowers Contacts Saved [PERSON_NAME] [EMAIL_ADDRESS][DOMAIN_NAME] My B…" at bounding box center [603, 238] width 1222 height 559
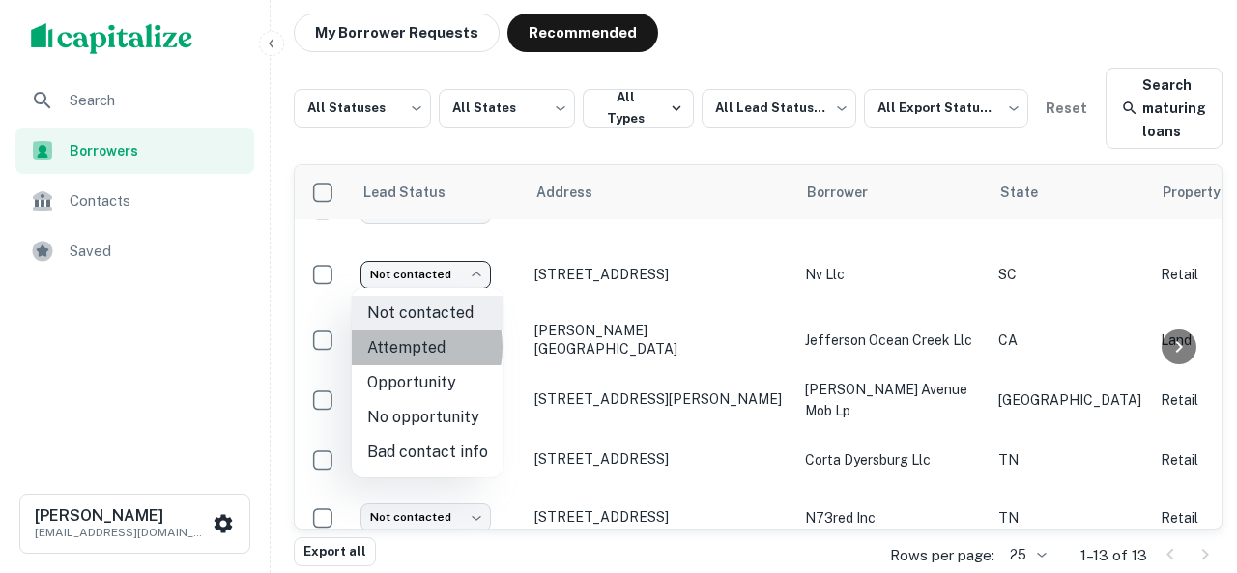
click at [398, 347] on li "Attempted" at bounding box center [428, 347] width 152 height 35
type input "*********"
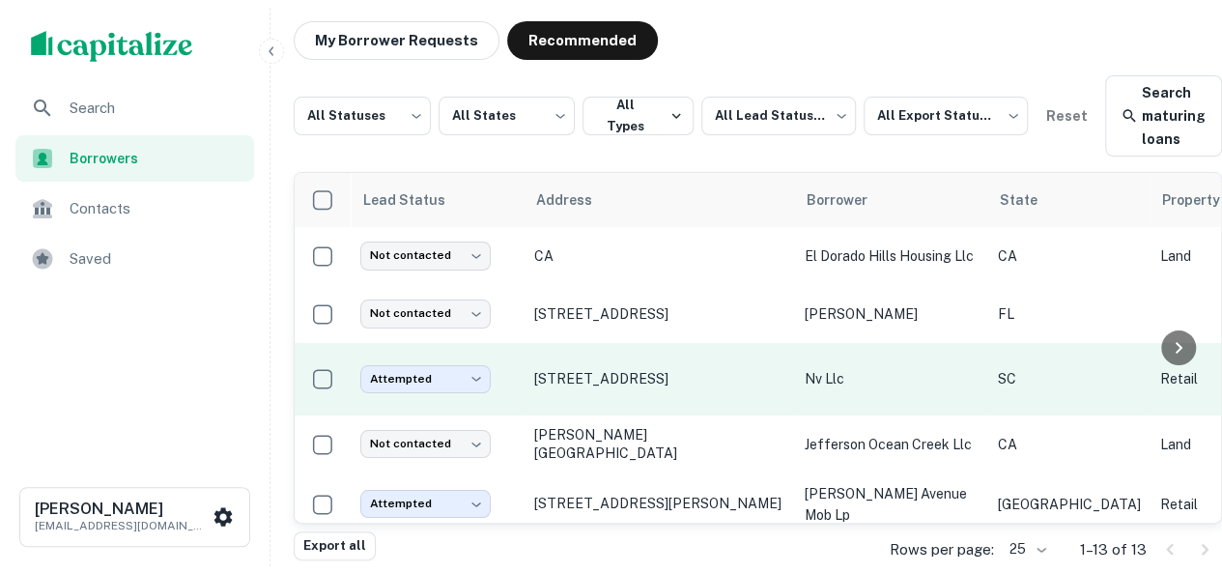
scroll to position [0, 0]
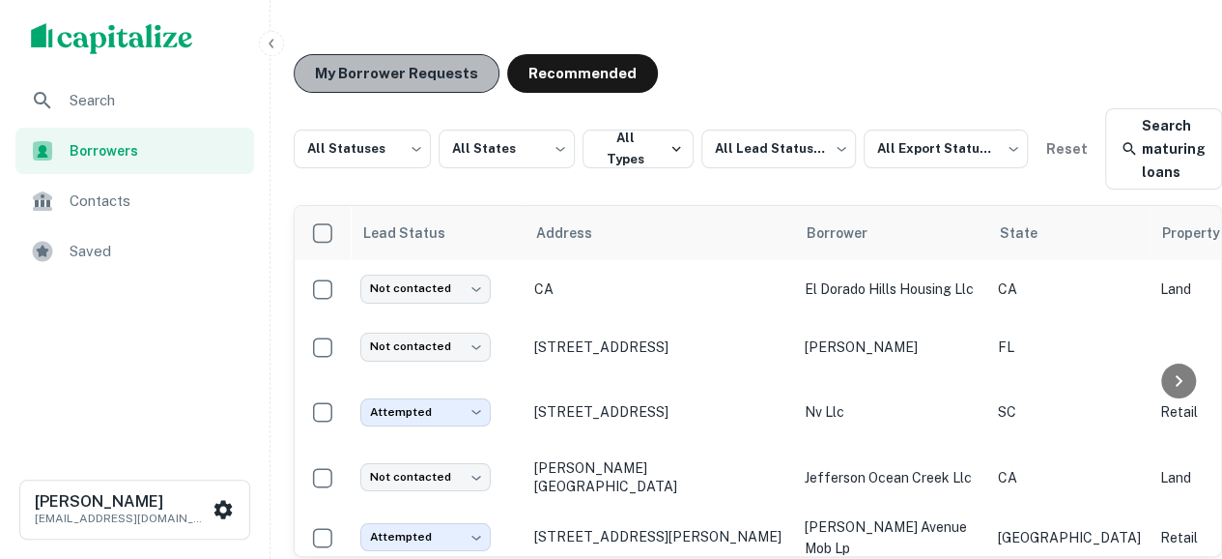
click at [419, 73] on button "My Borrower Requests" at bounding box center [397, 73] width 206 height 39
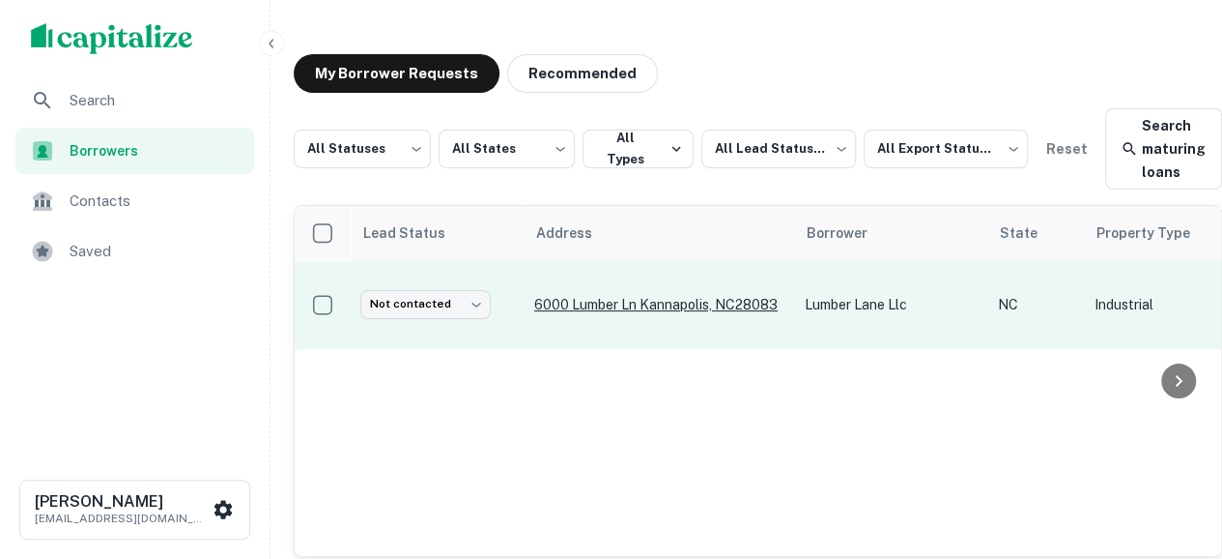
click at [647, 306] on p "6000 Lumber Ln Kannapolis, NC28083" at bounding box center [659, 304] width 251 height 17
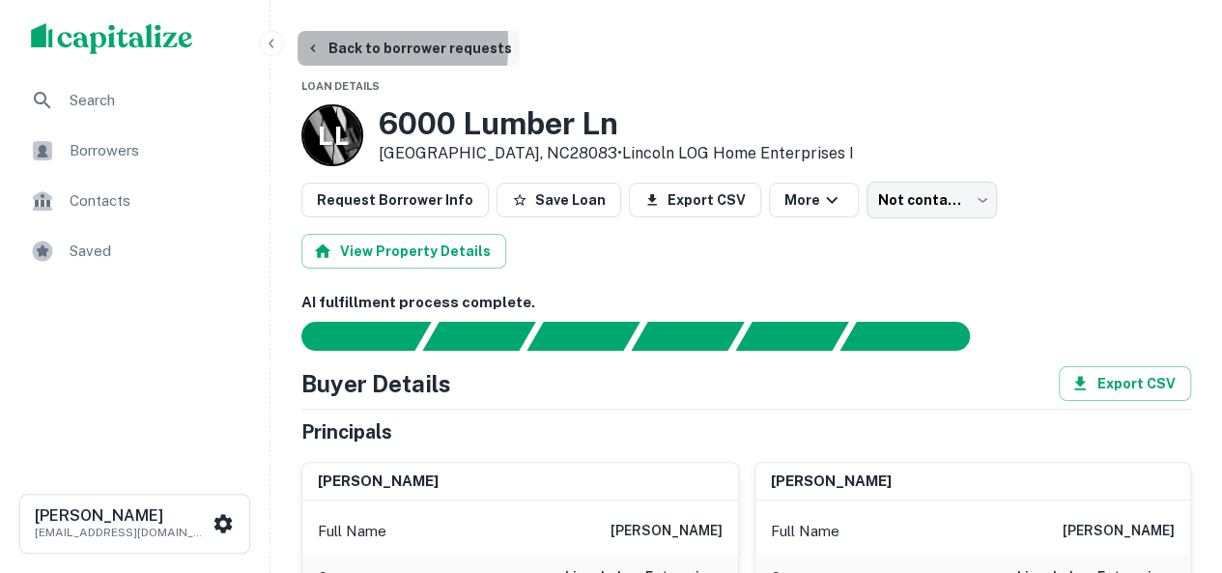
click at [316, 45] on icon "button" at bounding box center [312, 48] width 15 height 15
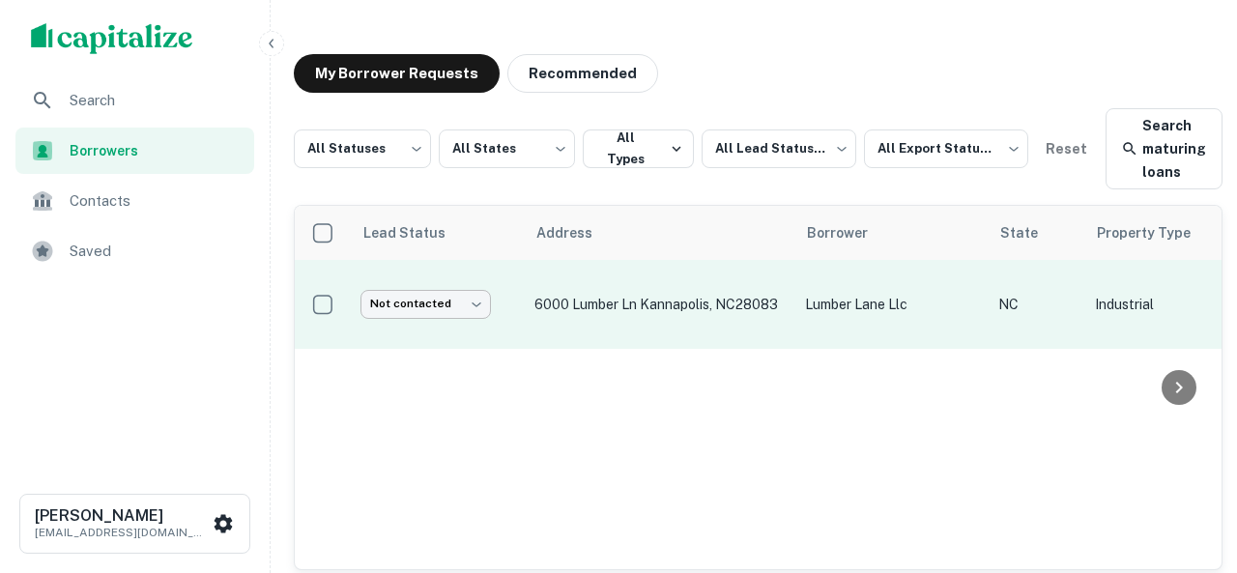
click at [414, 315] on body "Search Borrowers Contacts Saved [PERSON_NAME] [EMAIL_ADDRESS][DOMAIN_NAME] My B…" at bounding box center [618, 286] width 1237 height 573
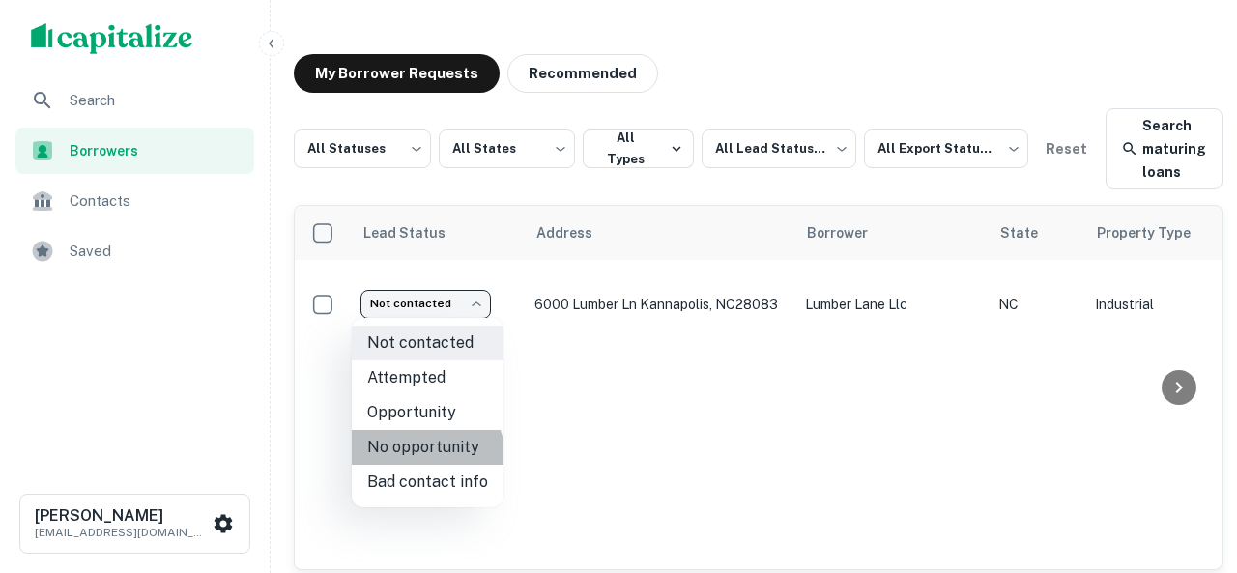
click at [423, 458] on li "No opportunity" at bounding box center [428, 447] width 152 height 35
type input "**********"
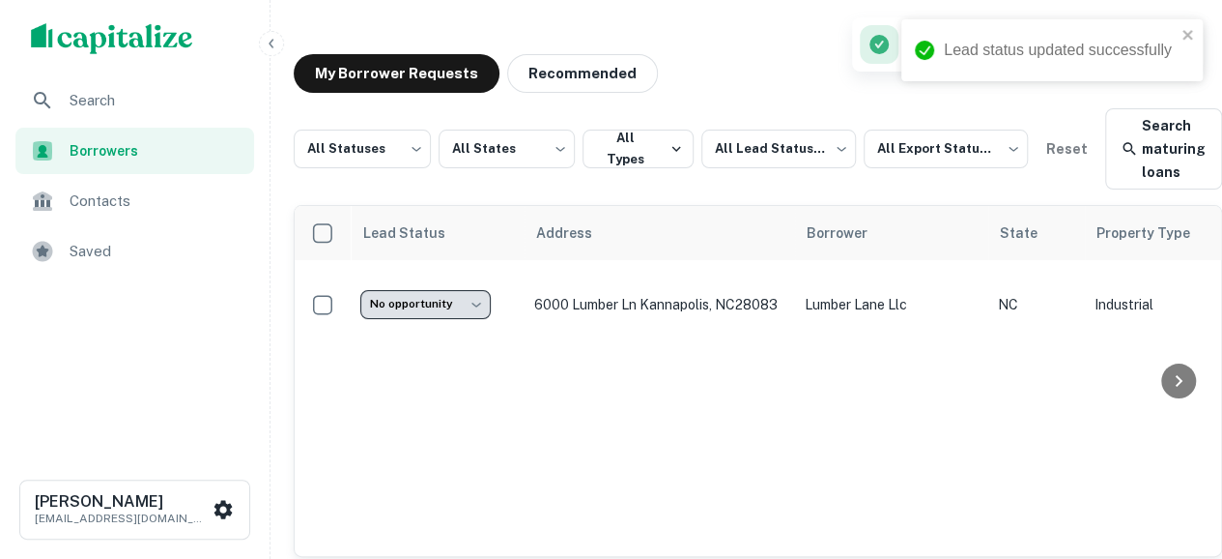
click at [93, 144] on span "Borrowers" at bounding box center [156, 150] width 173 height 21
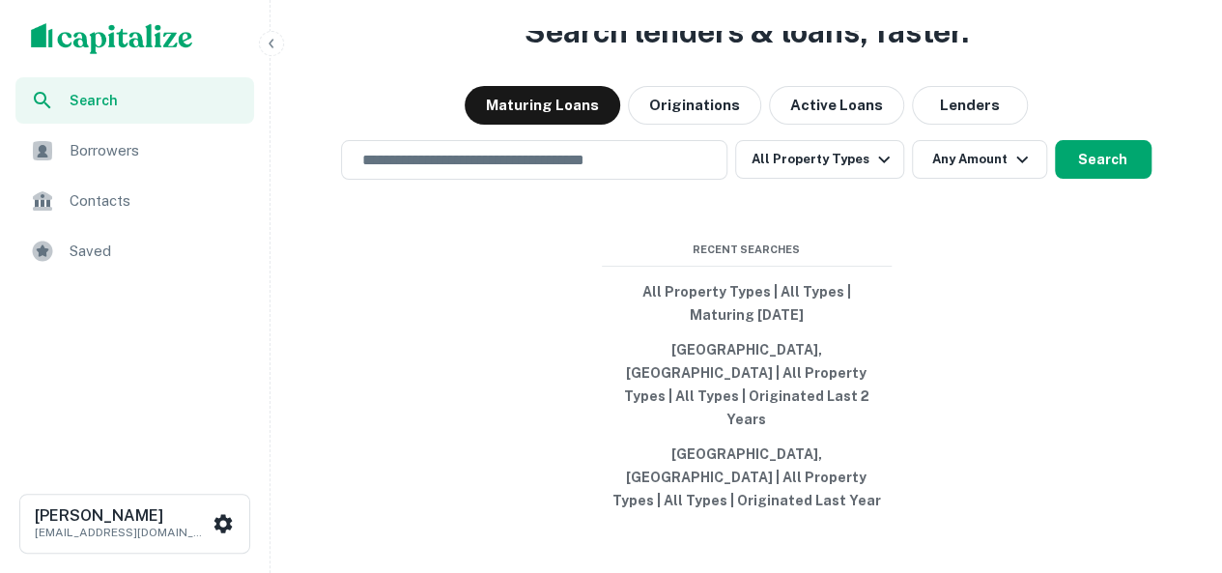
click at [87, 165] on div "Borrowers" at bounding box center [134, 151] width 239 height 46
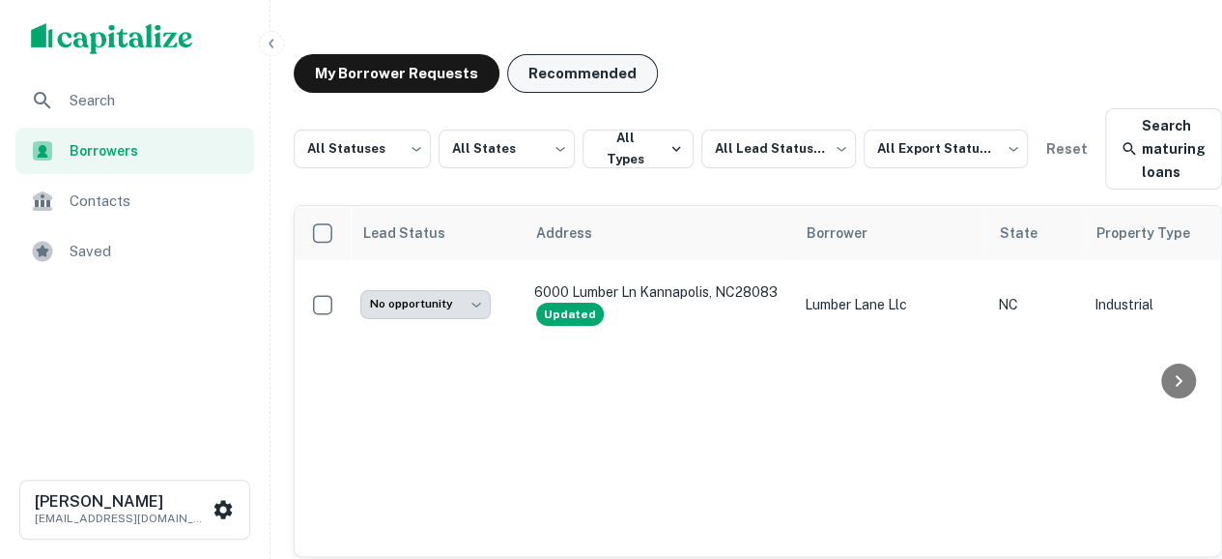
click at [558, 79] on button "Recommended" at bounding box center [582, 73] width 151 height 39
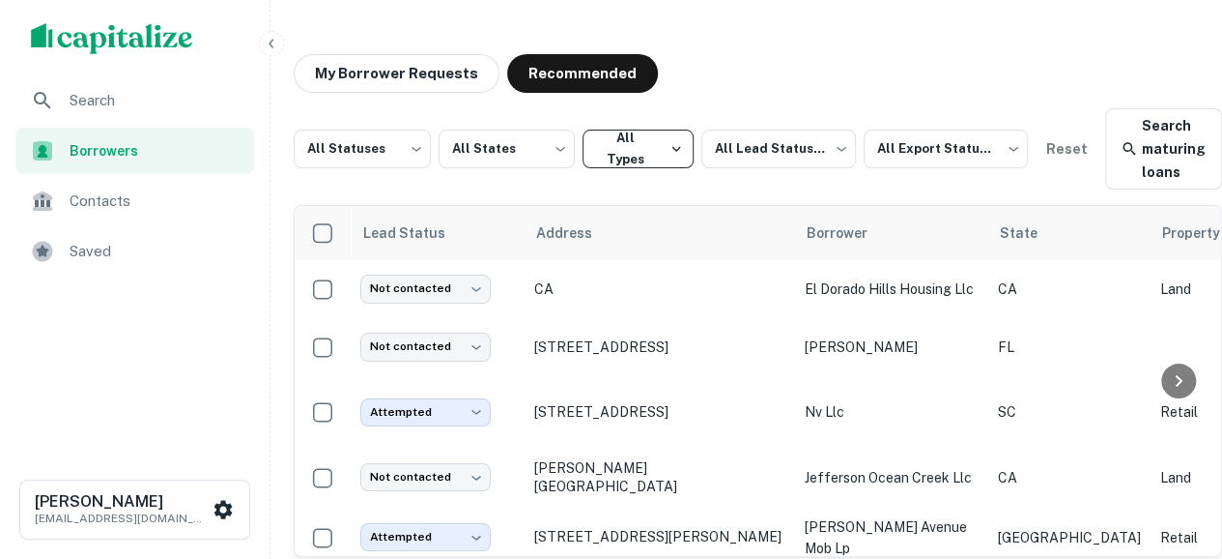
click at [668, 151] on button "All Types" at bounding box center [638, 148] width 111 height 39
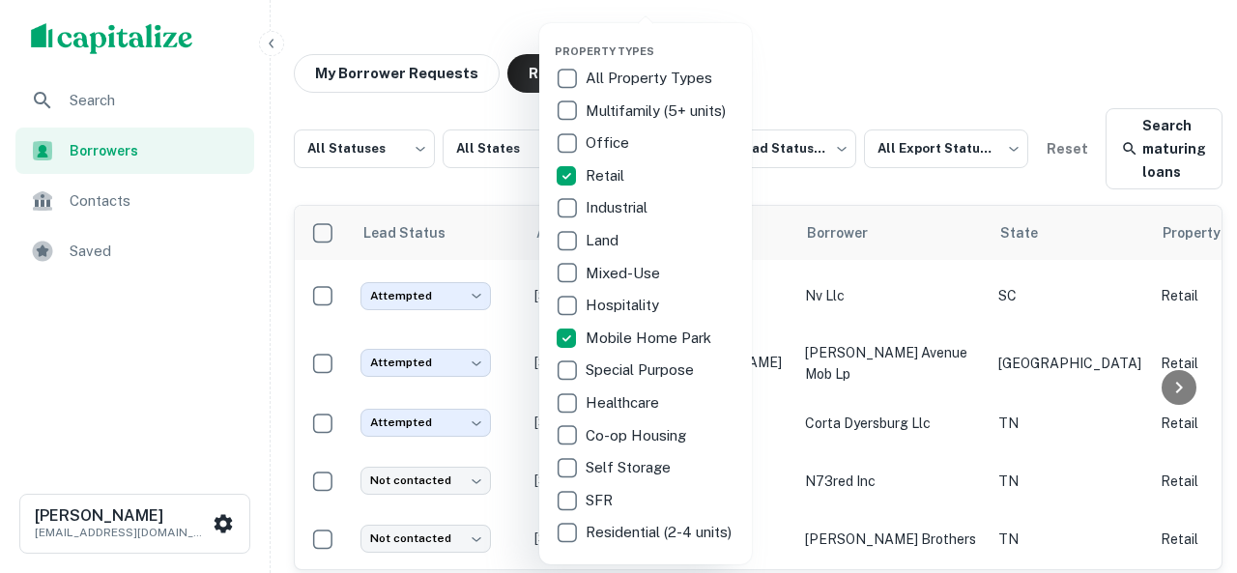
click at [889, 46] on div at bounding box center [618, 286] width 1237 height 573
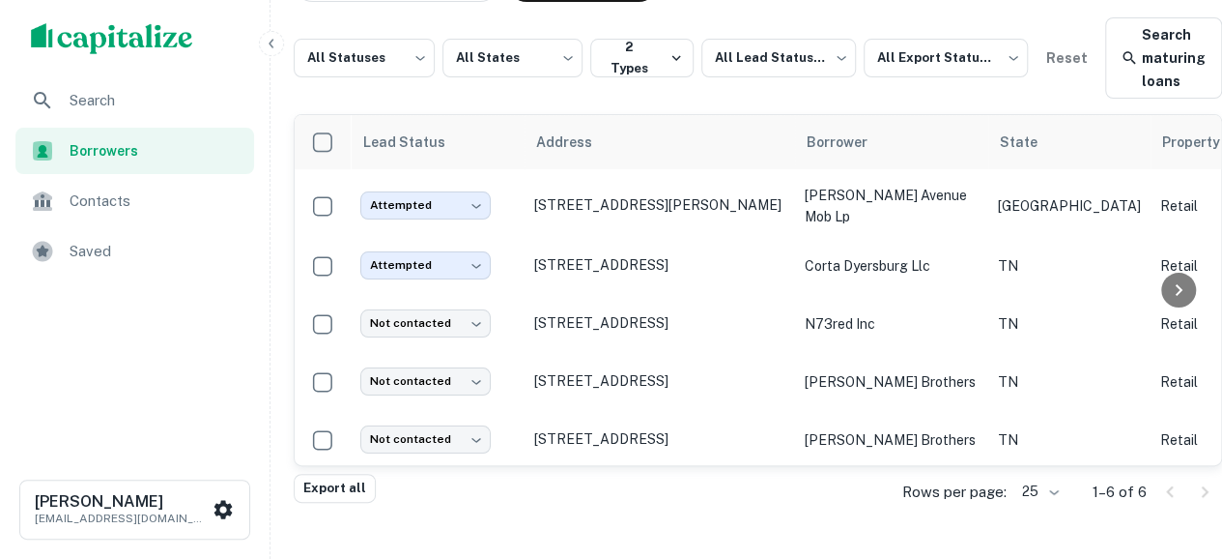
scroll to position [97, 8]
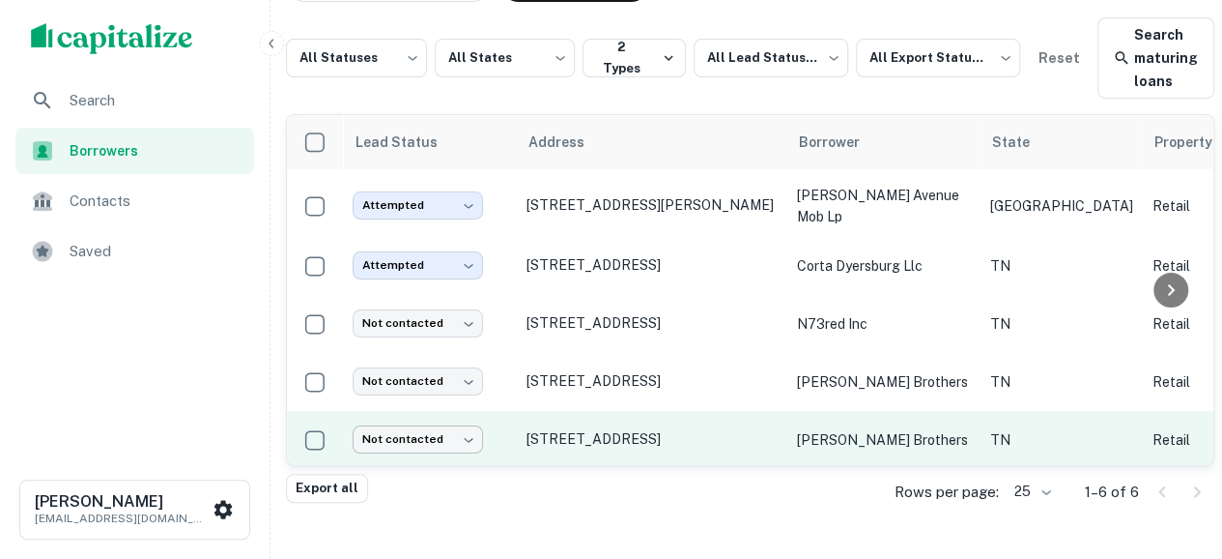
click at [426, 436] on body "Search Borrowers Contacts Saved Marc Tropp marctropp@gmail.com My Borrower Requ…" at bounding box center [603, 188] width 1222 height 559
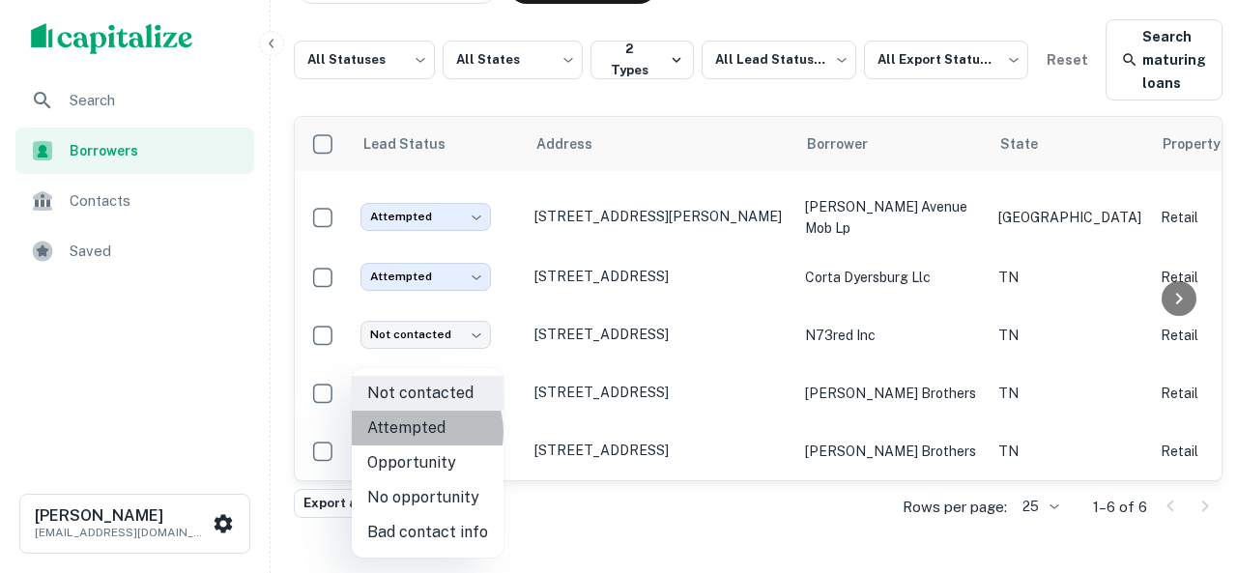
click at [416, 432] on li "Attempted" at bounding box center [428, 428] width 152 height 35
type input "*********"
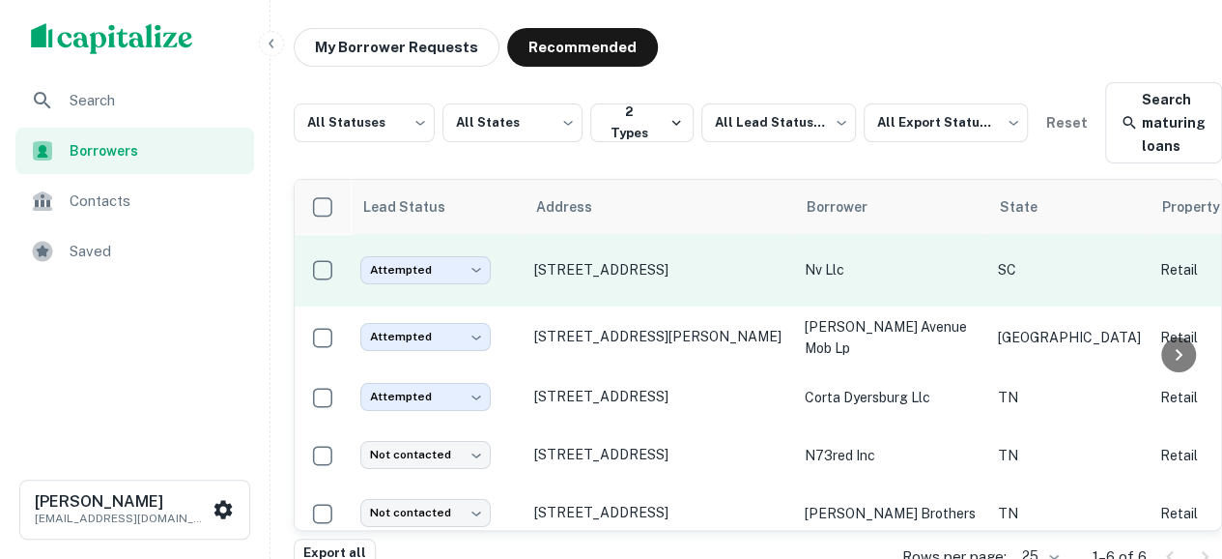
scroll to position [0, 0]
